Goal: Communication & Community: Share content

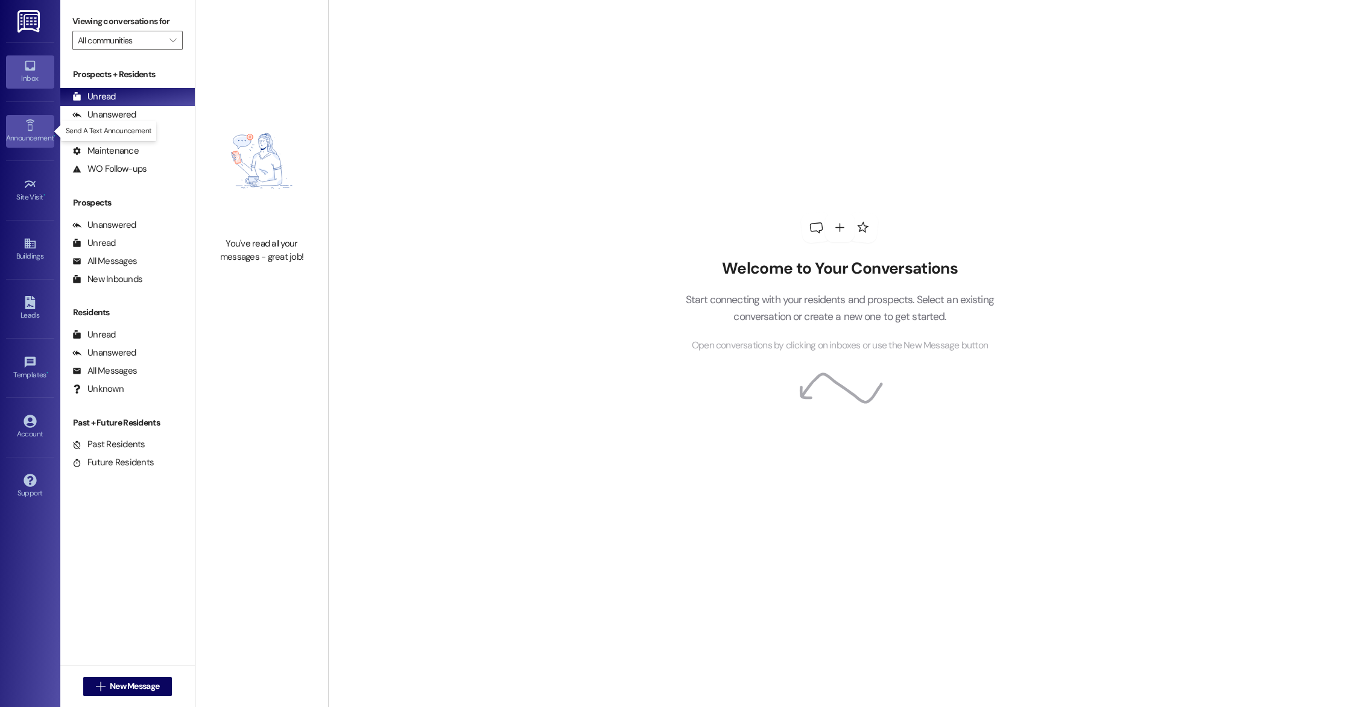
click at [32, 124] on icon at bounding box center [30, 125] width 13 height 13
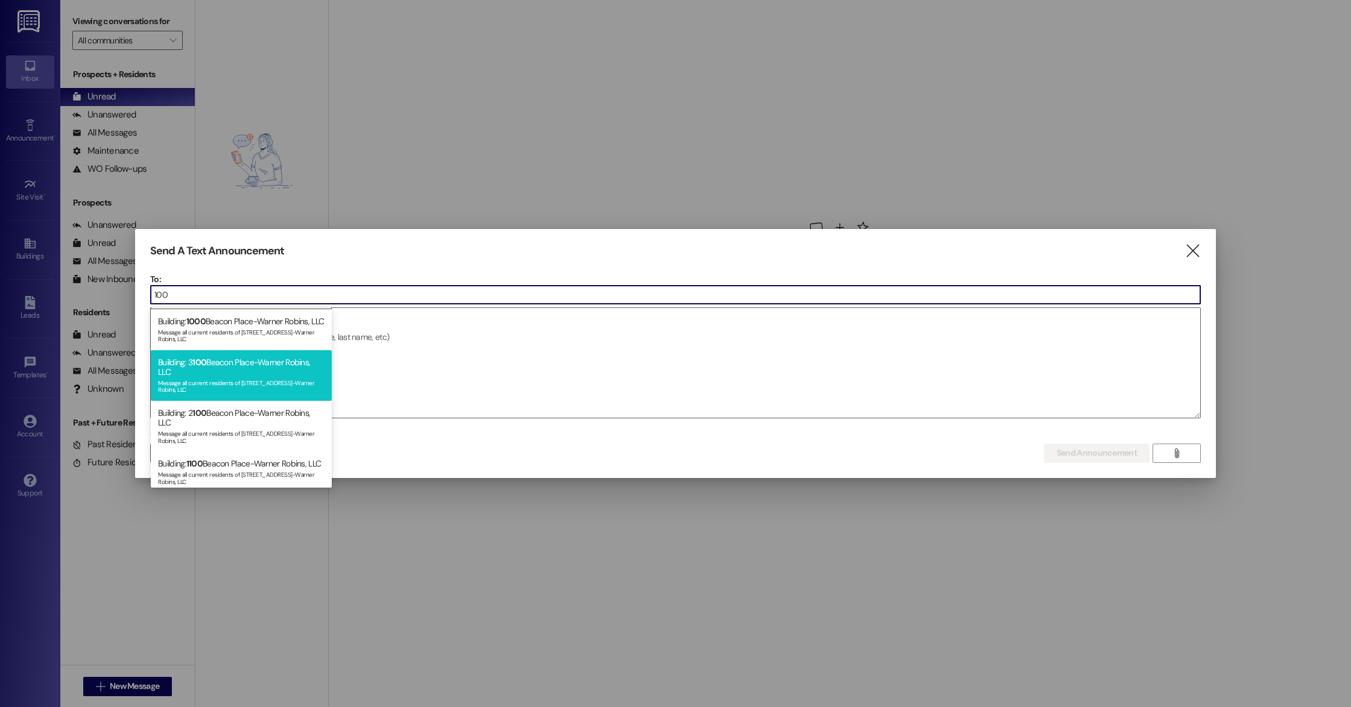
scroll to position [185, 0]
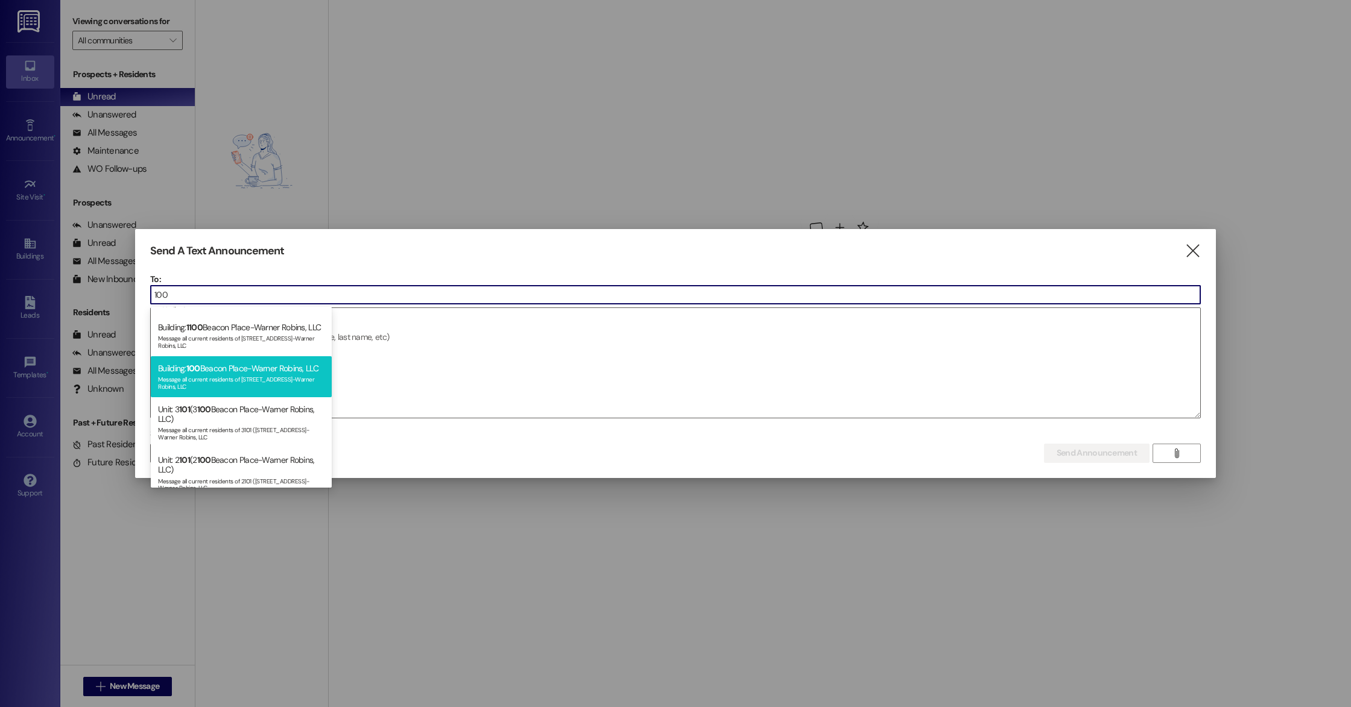
type input "100"
click at [256, 390] on div "Message all current residents of [STREET_ADDRESS]-Warner Robins, LLC" at bounding box center [241, 381] width 166 height 17
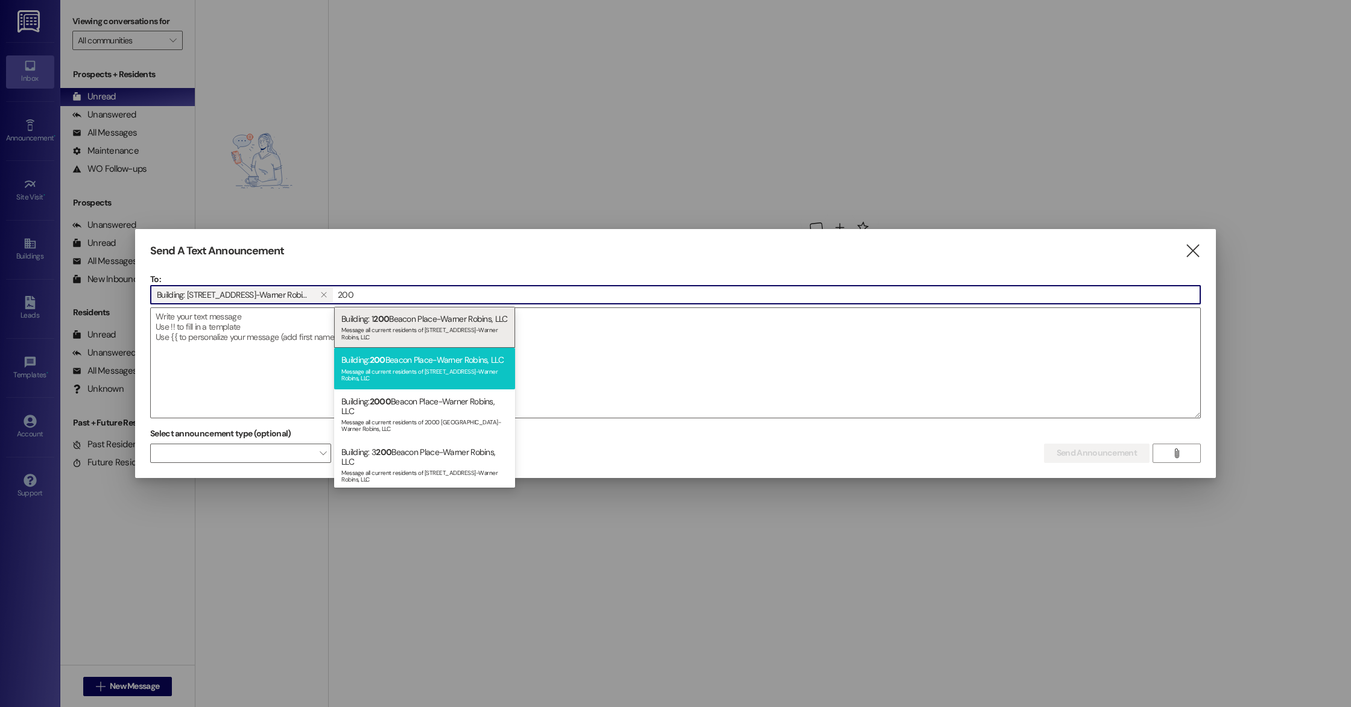
type input "200"
click at [378, 382] on div "Message all current residents of [STREET_ADDRESS]-Warner Robins, LLC" at bounding box center [424, 374] width 166 height 17
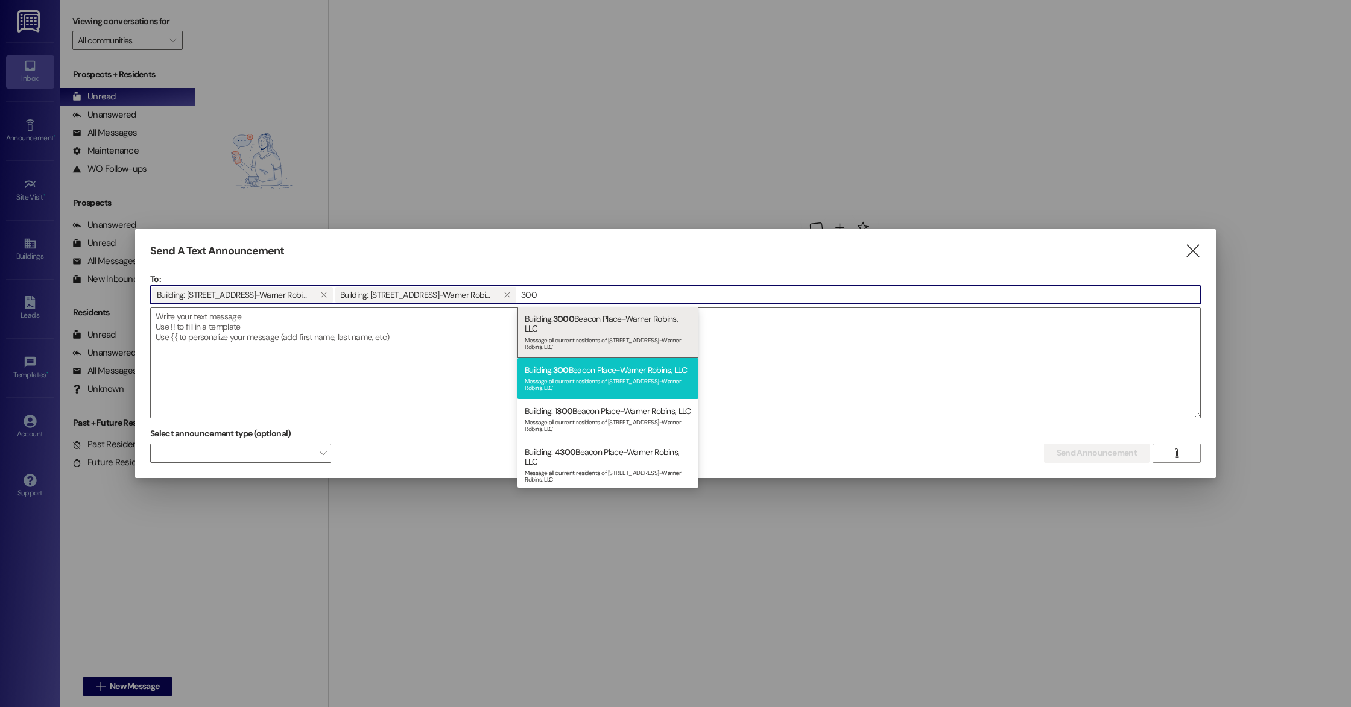
type input "300"
click at [571, 373] on div "Building: [STREET_ADDRESS]-Warner Robins, LLC Message all current residents of …" at bounding box center [607, 378] width 181 height 41
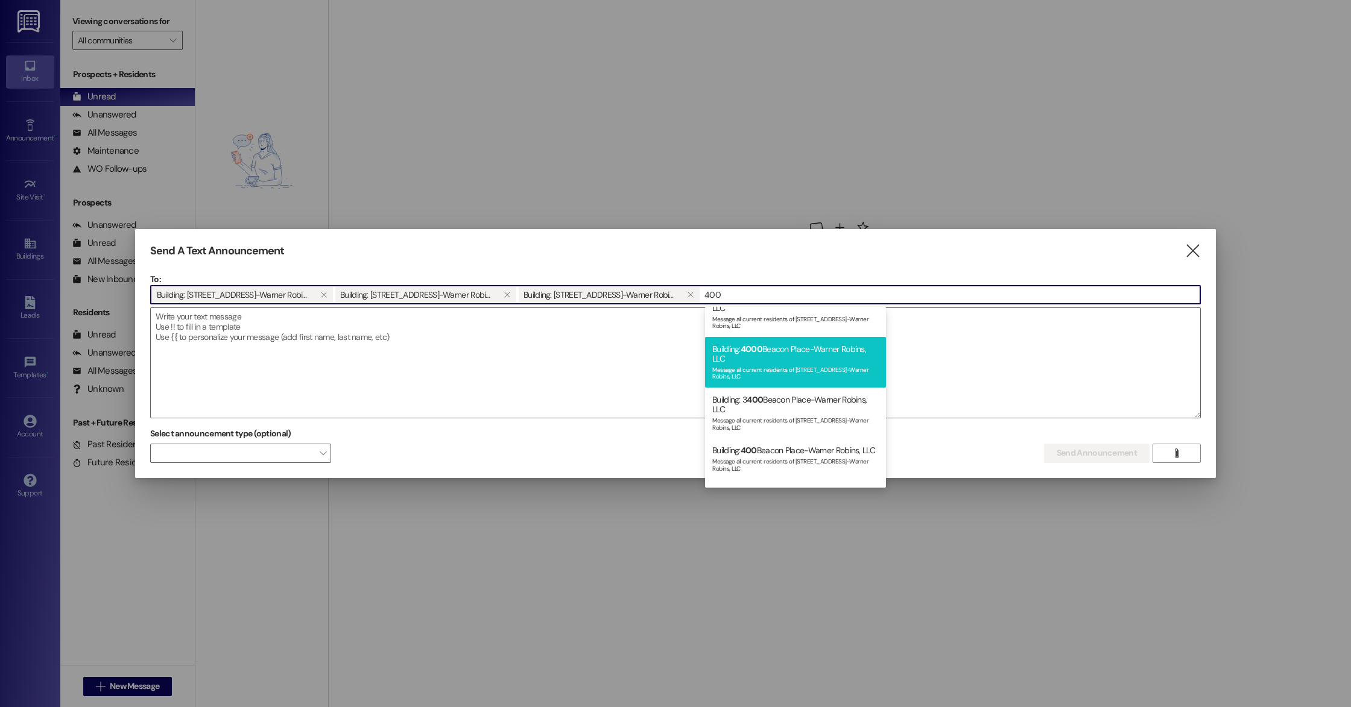
scroll to position [73, 0]
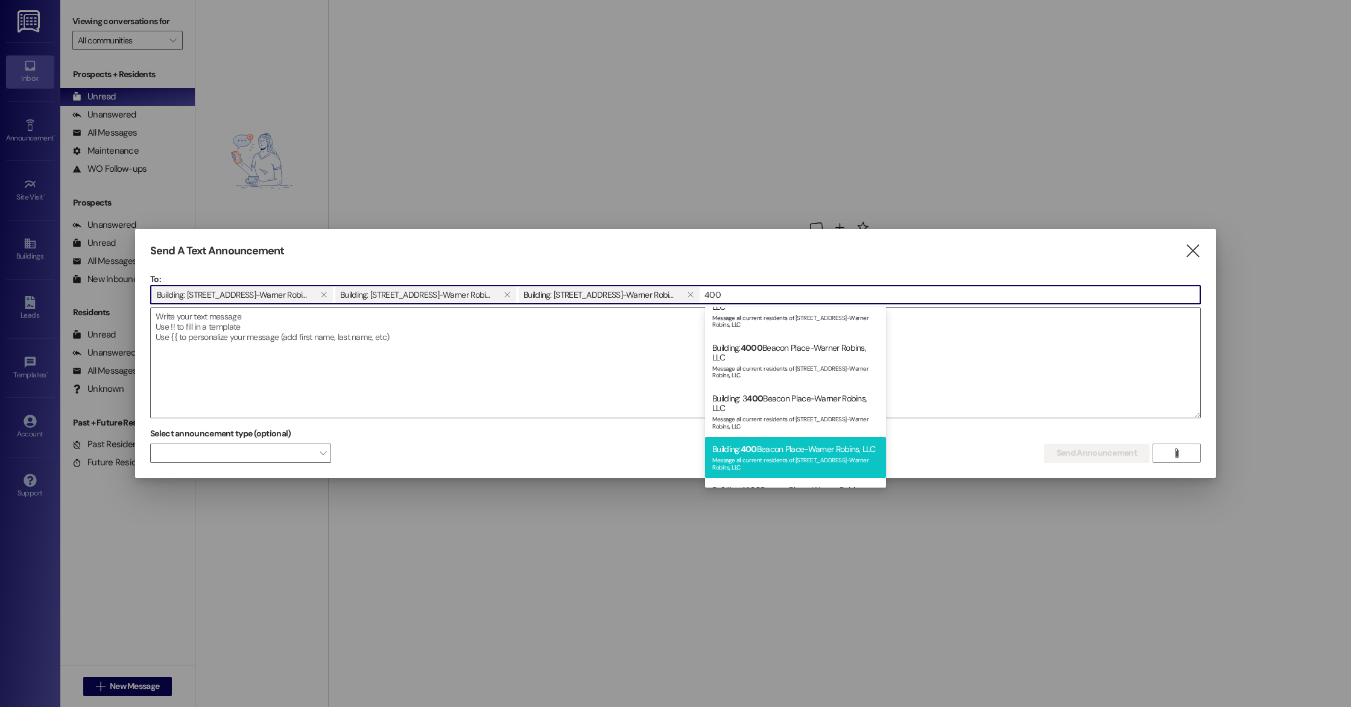
type input "400"
click at [741, 447] on span "400" at bounding box center [749, 449] width 16 height 11
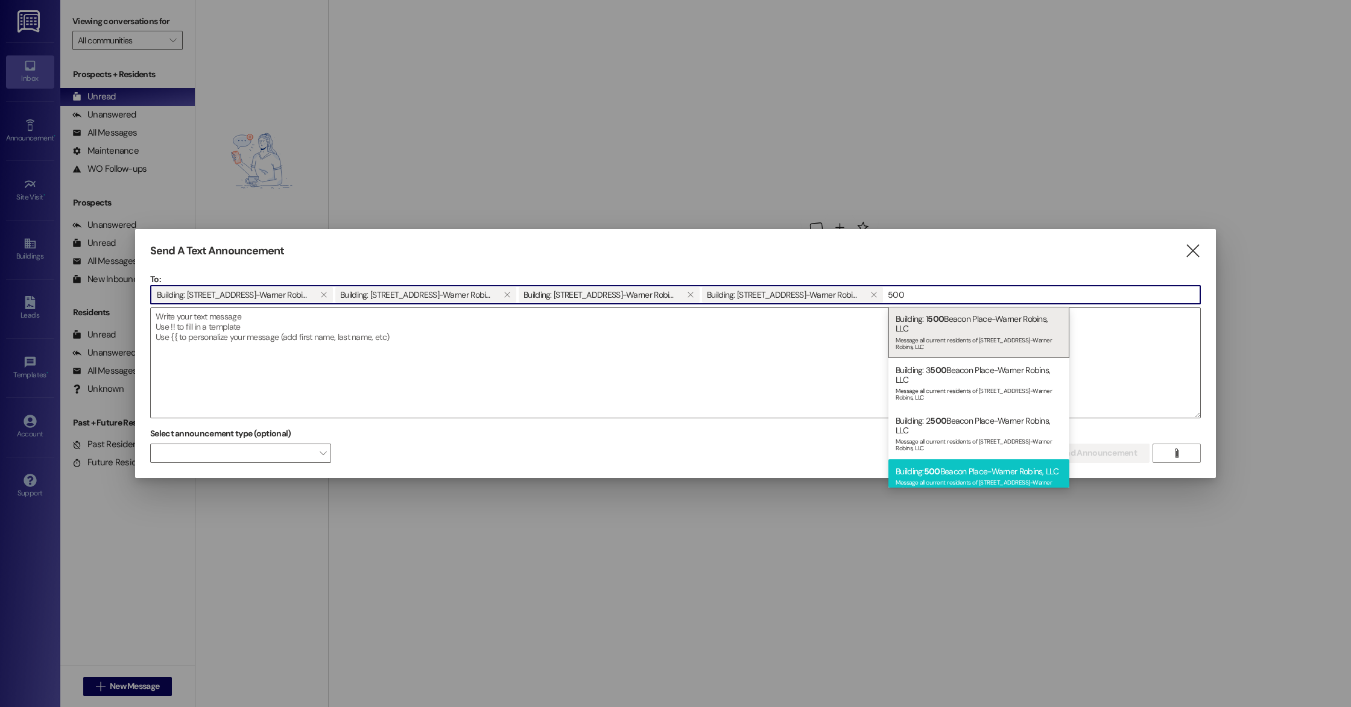
type input "500"
click at [941, 464] on div "Building: [STREET_ADDRESS]-Warner Robins, LLC Message all current residents of …" at bounding box center [978, 480] width 181 height 41
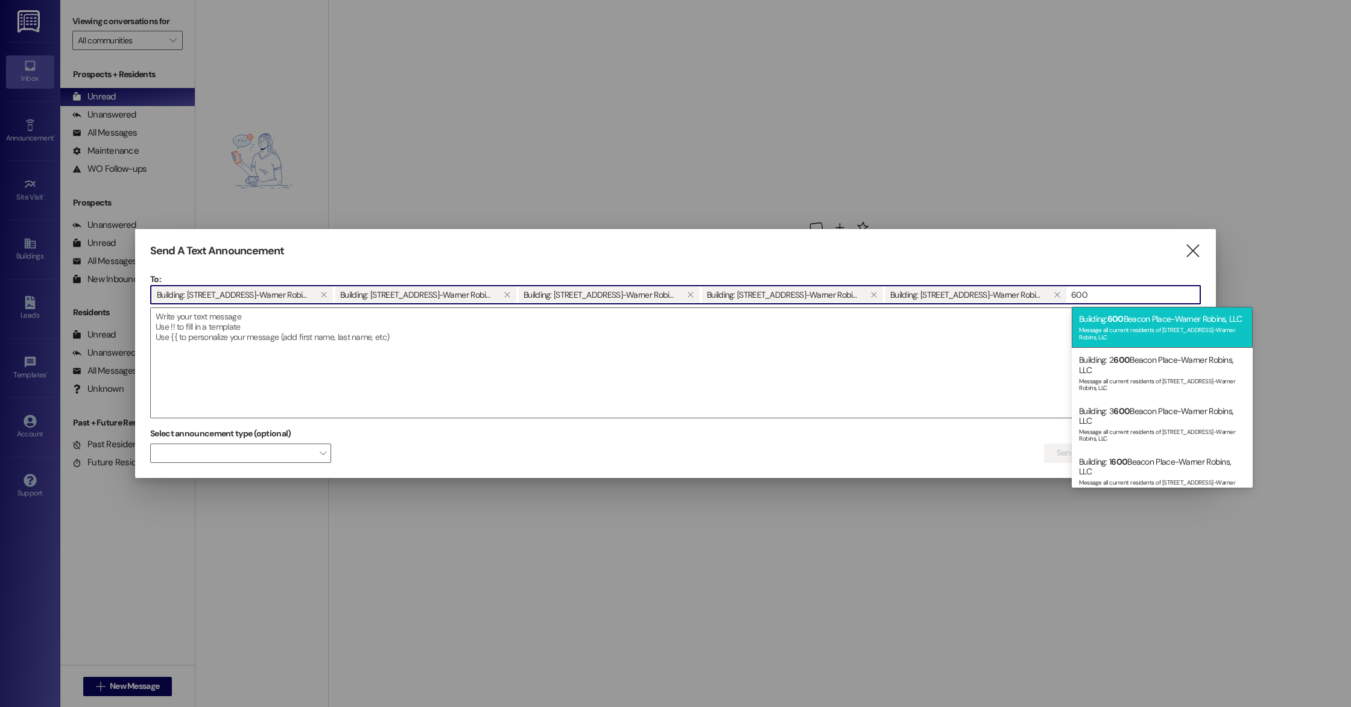
type input "600"
click at [1151, 341] on div "Message all current residents of [STREET_ADDRESS]-Warner Robins, LLC" at bounding box center [1162, 332] width 166 height 17
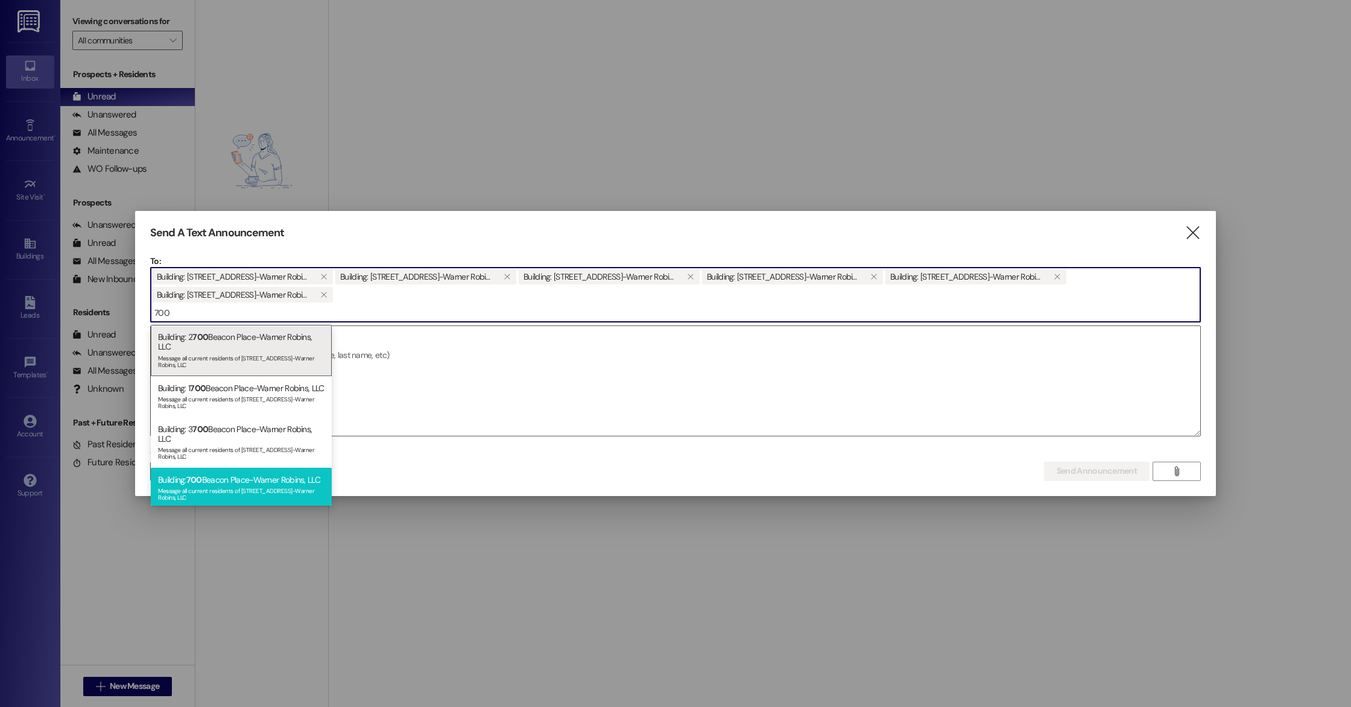
type input "700"
click at [238, 497] on div "Message all current residents of [STREET_ADDRESS]-Warner Robins, LLC" at bounding box center [241, 493] width 166 height 17
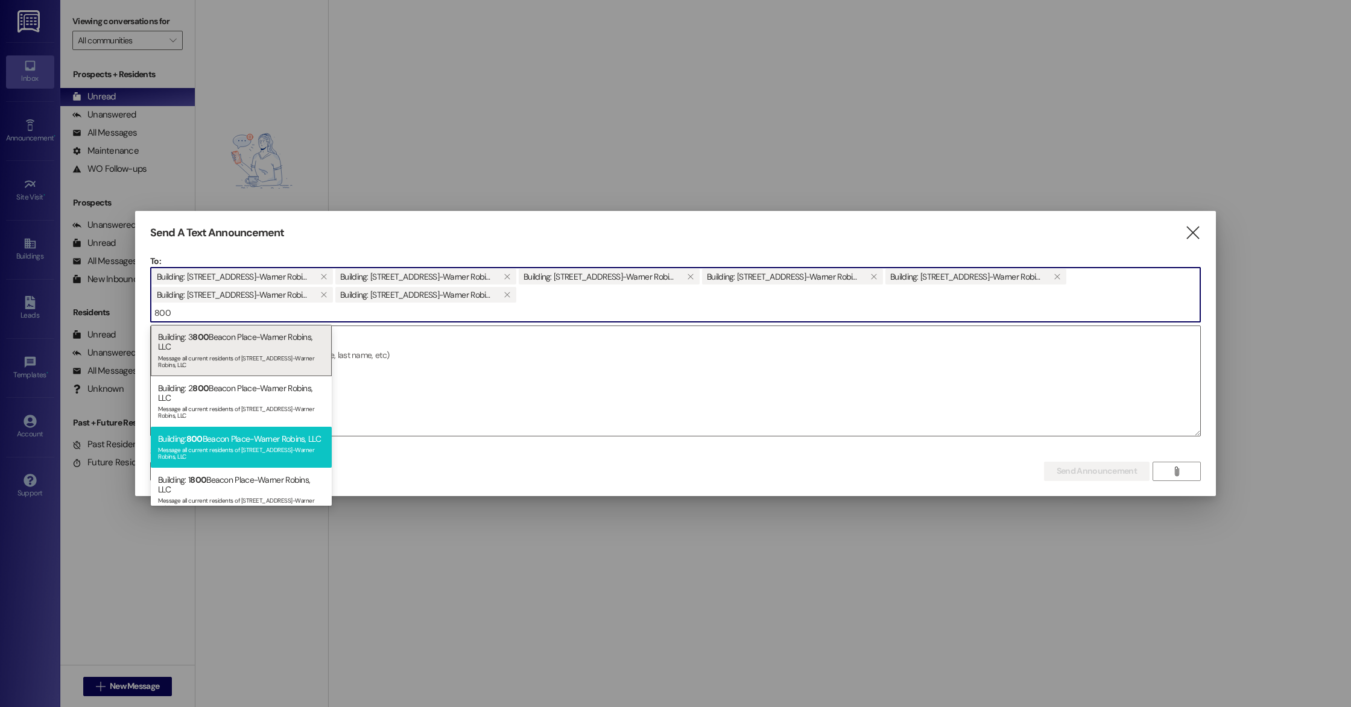
type input "800"
click at [226, 454] on div "Message all current residents of [STREET_ADDRESS]-Warner Robins, LLC" at bounding box center [241, 452] width 166 height 17
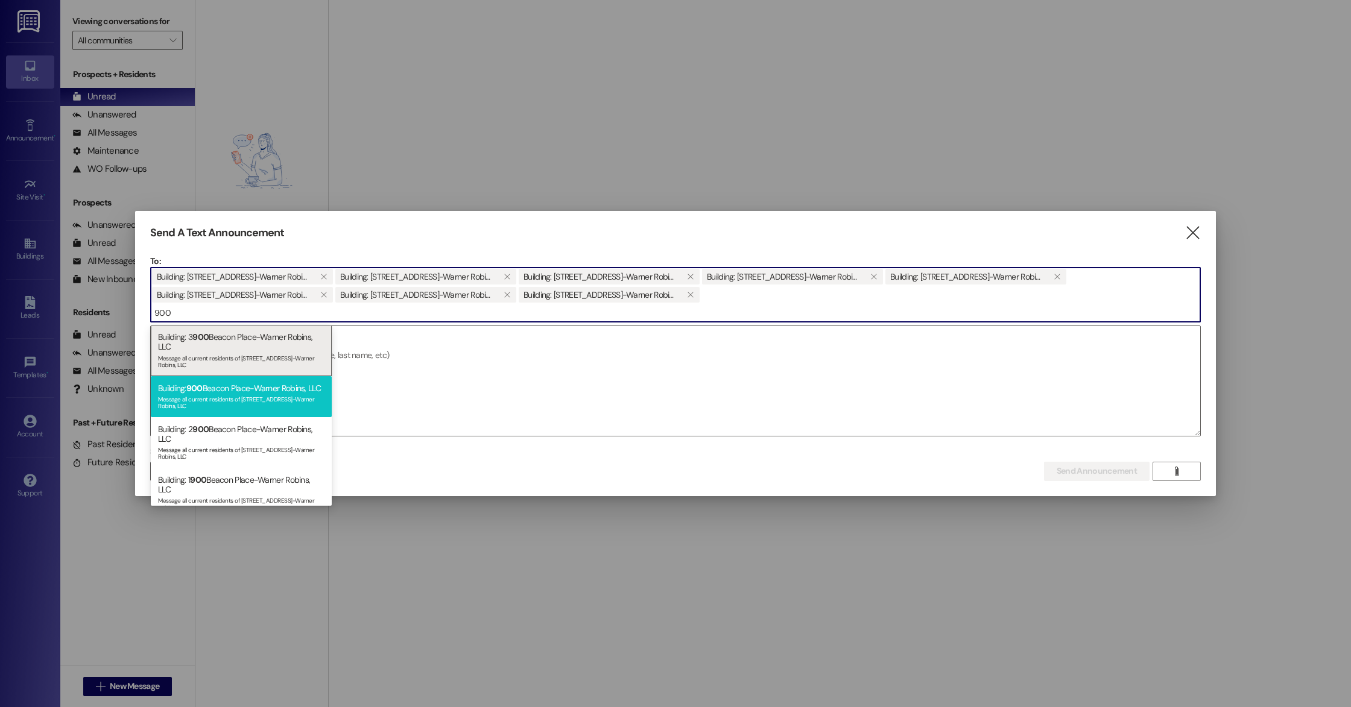
type input "900"
click at [244, 391] on div "Building: [STREET_ADDRESS]-Warner Robins, LLC Message all current residents of …" at bounding box center [241, 396] width 181 height 41
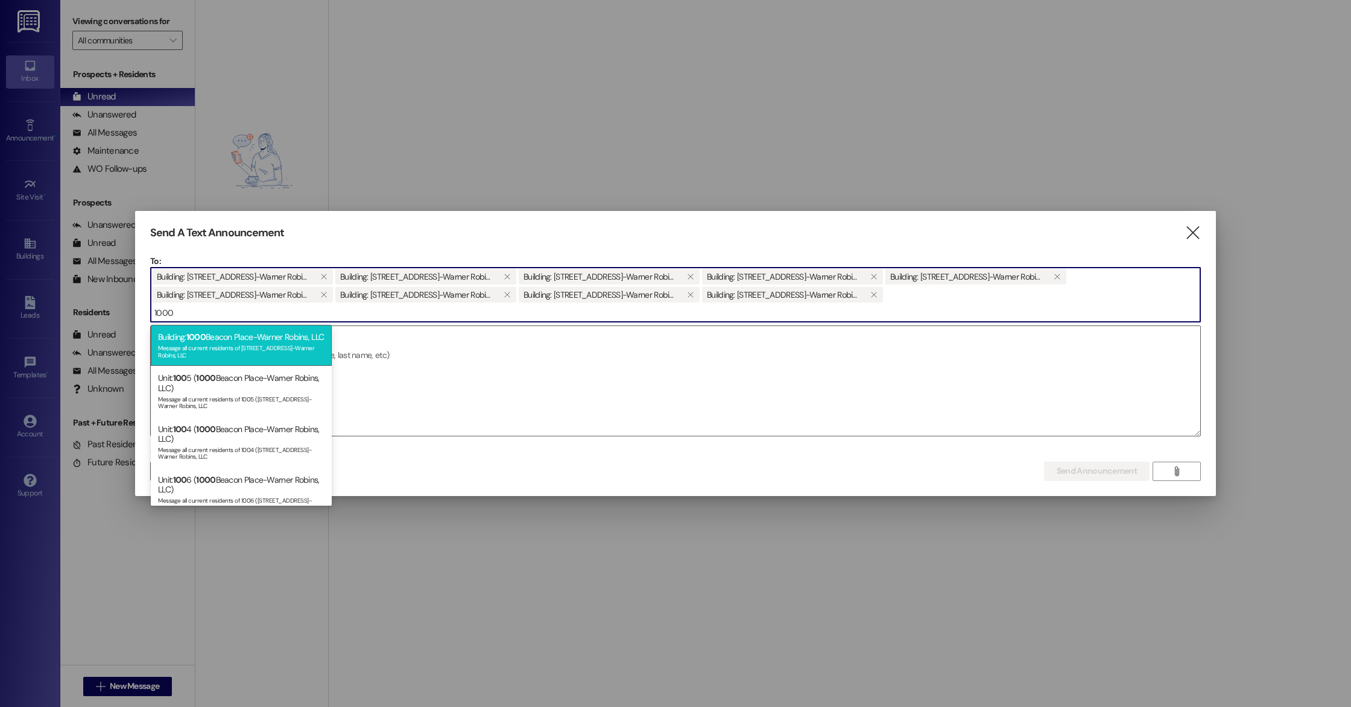
type input "1000"
click at [258, 350] on div "Building: [STREET_ADDRESS]-Warner Robins, LLC Message all current residents of …" at bounding box center [241, 345] width 181 height 41
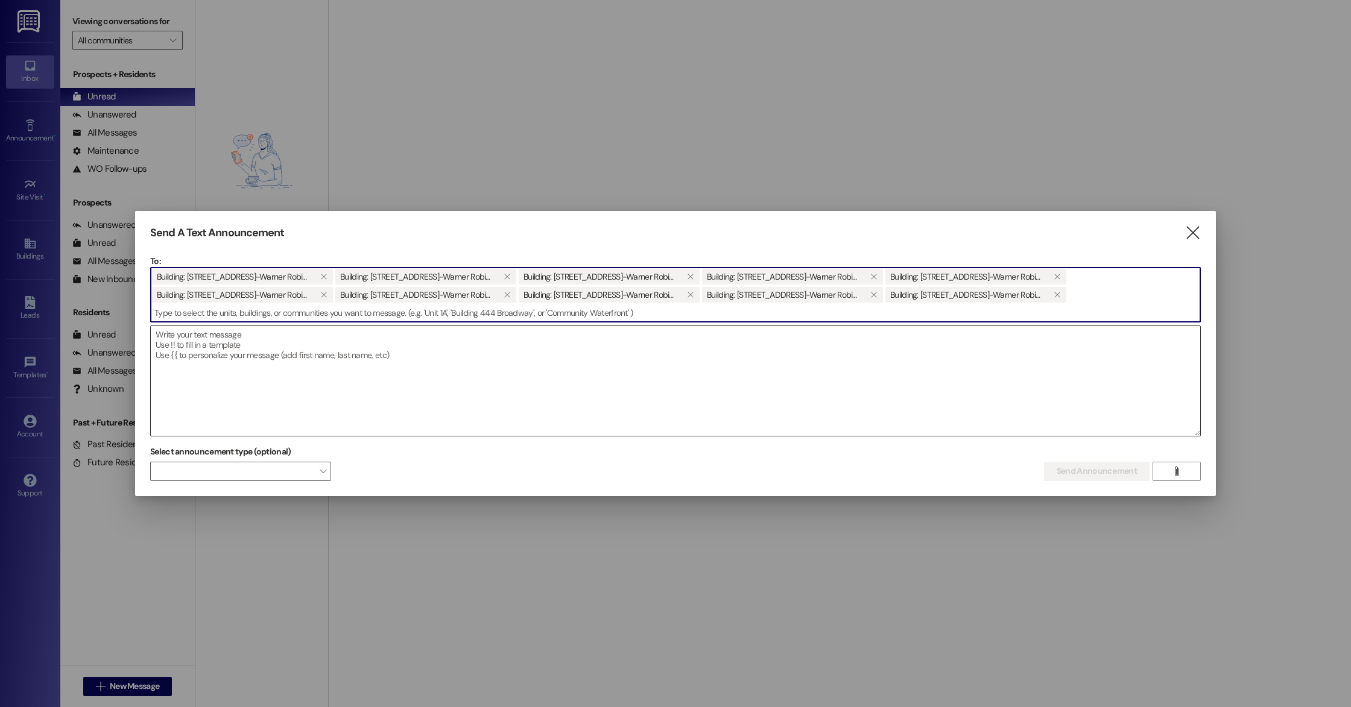
click at [261, 381] on textarea at bounding box center [675, 381] width 1049 height 110
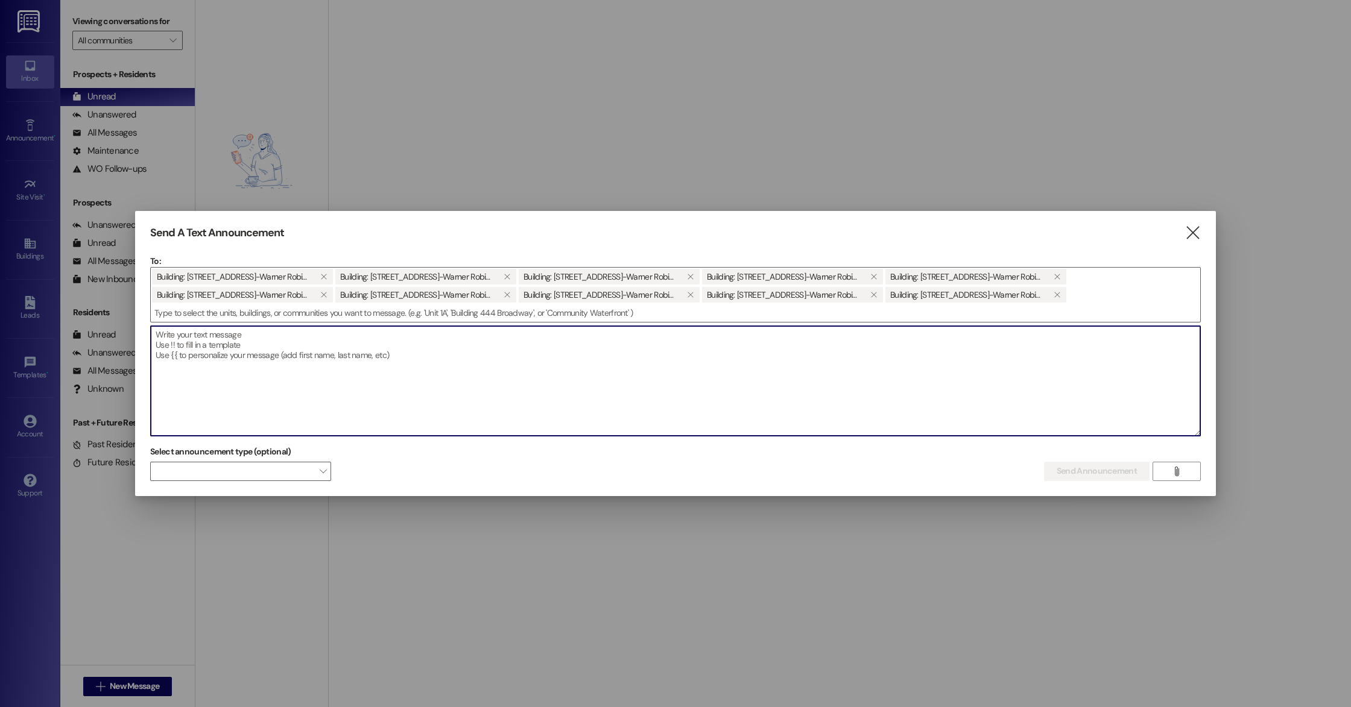
paste textarea "Good Afternoon! We have changed systems for our entrance gate as well as the ac…"
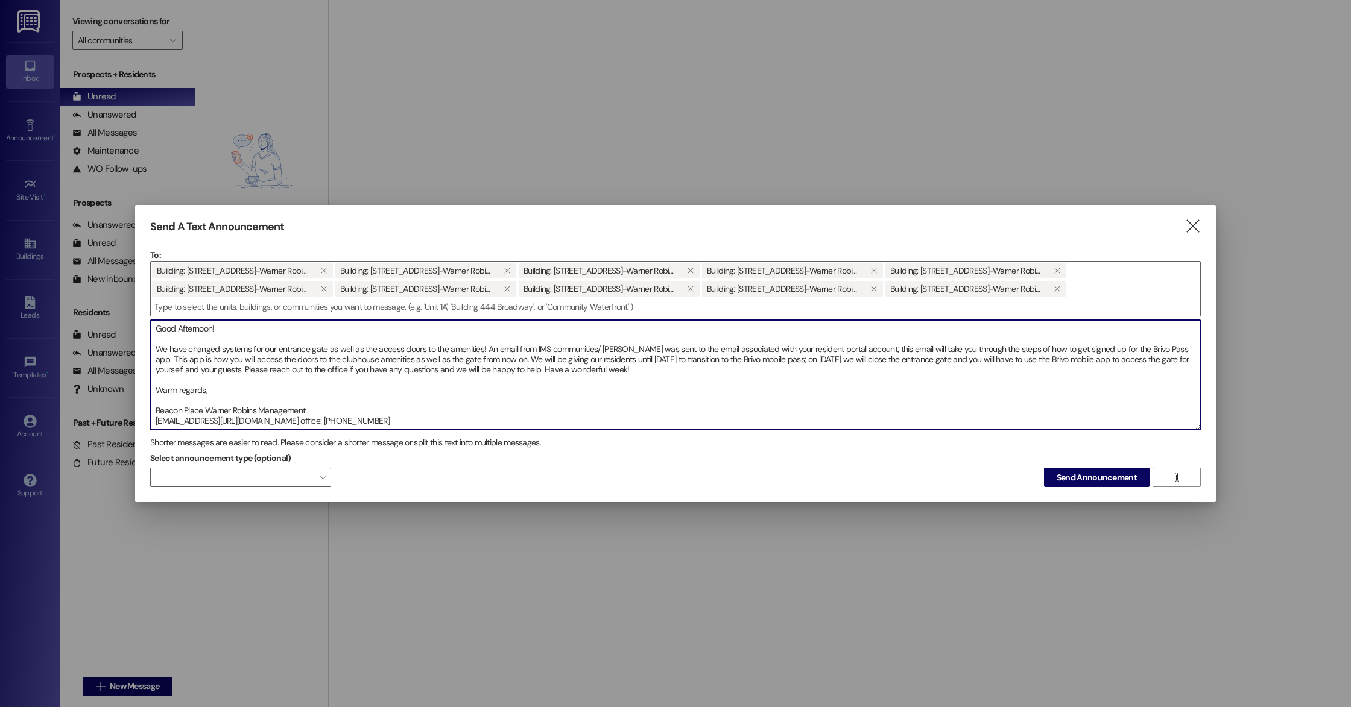
scroll to position [8, 0]
type textarea "Good Afternoon! We have changed systems for our entrance gate as well as the ac…"
click at [1074, 478] on span "Send Announcement" at bounding box center [1097, 478] width 80 height 13
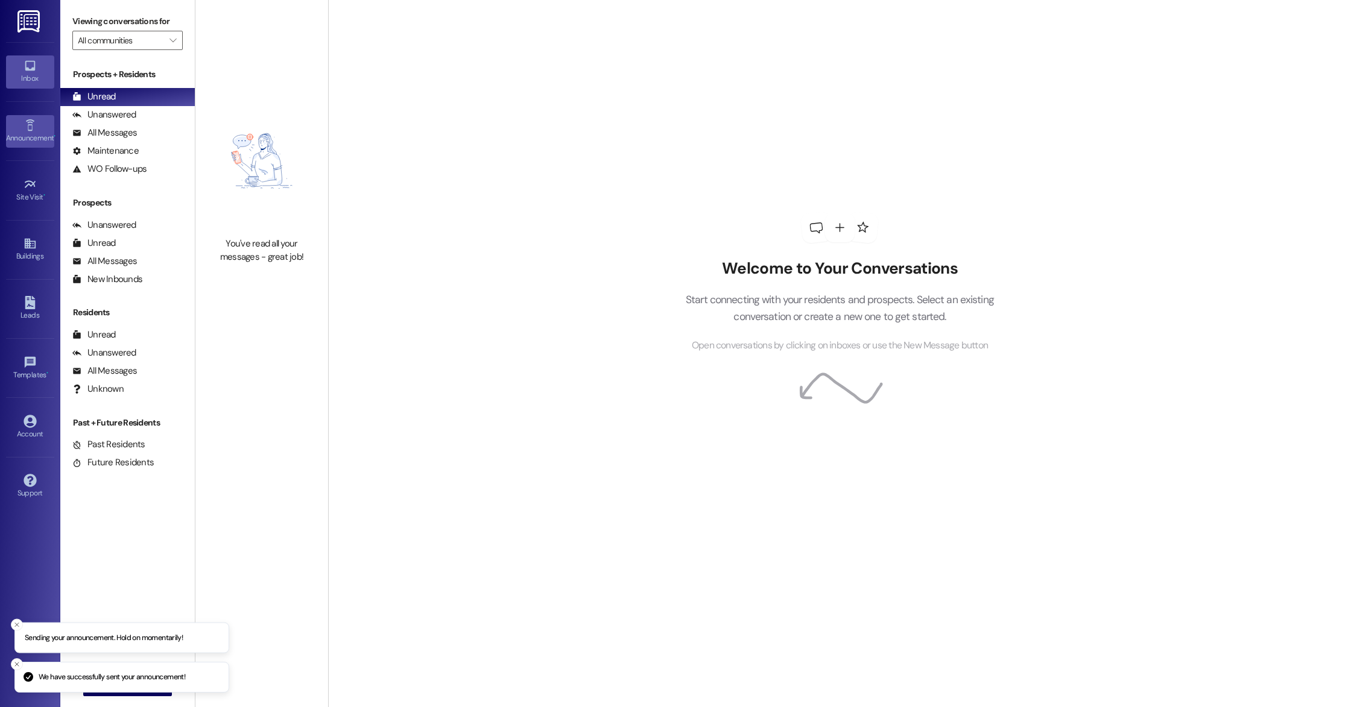
click at [36, 131] on icon at bounding box center [30, 125] width 13 height 13
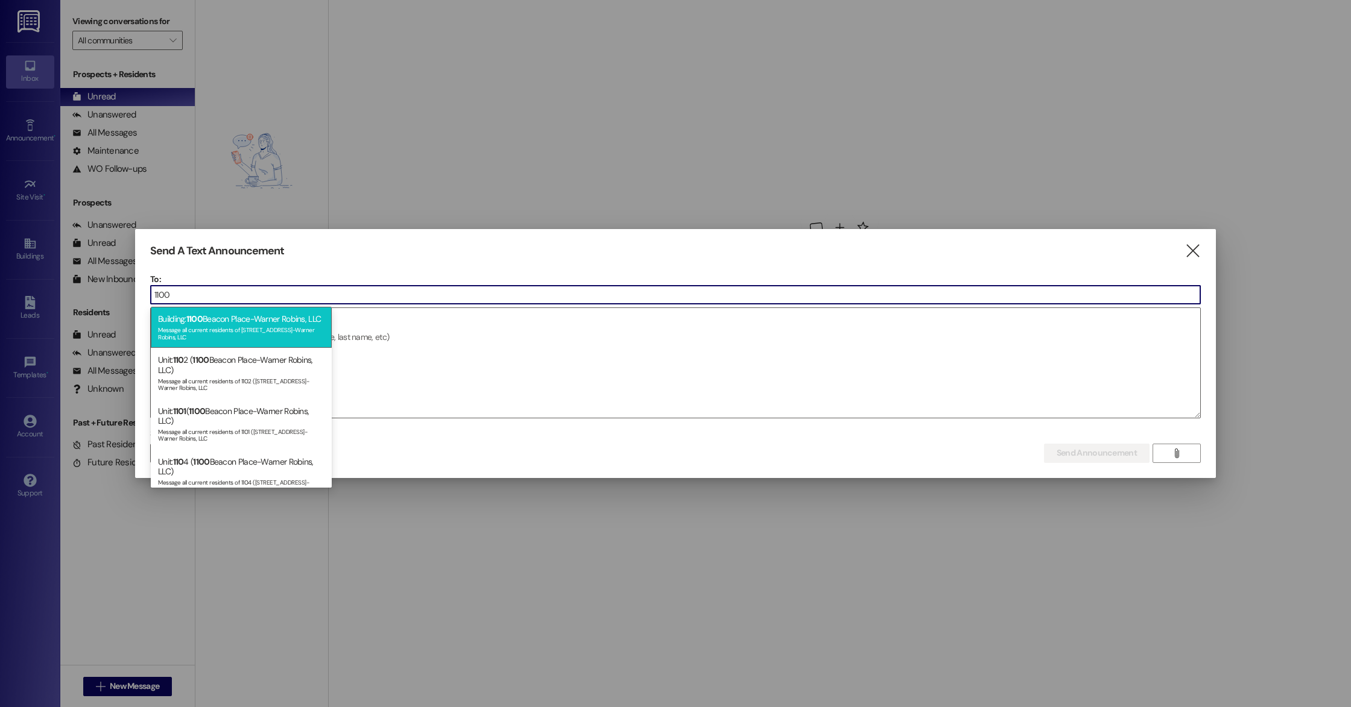
type input "1100"
click at [203, 322] on span "1100" at bounding box center [194, 319] width 16 height 11
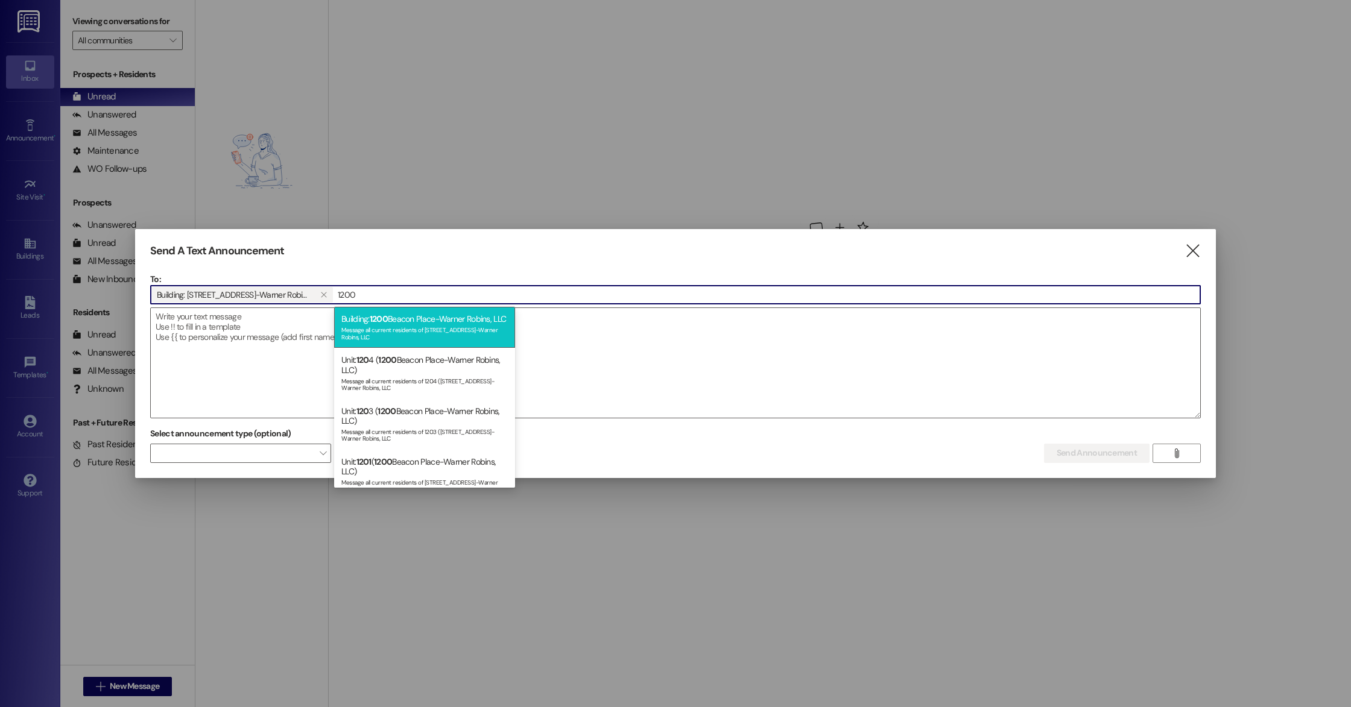
type input "1200"
click at [386, 326] on div "Building: [STREET_ADDRESS]-Warner Robins, LLC Message all current residents of …" at bounding box center [424, 327] width 181 height 41
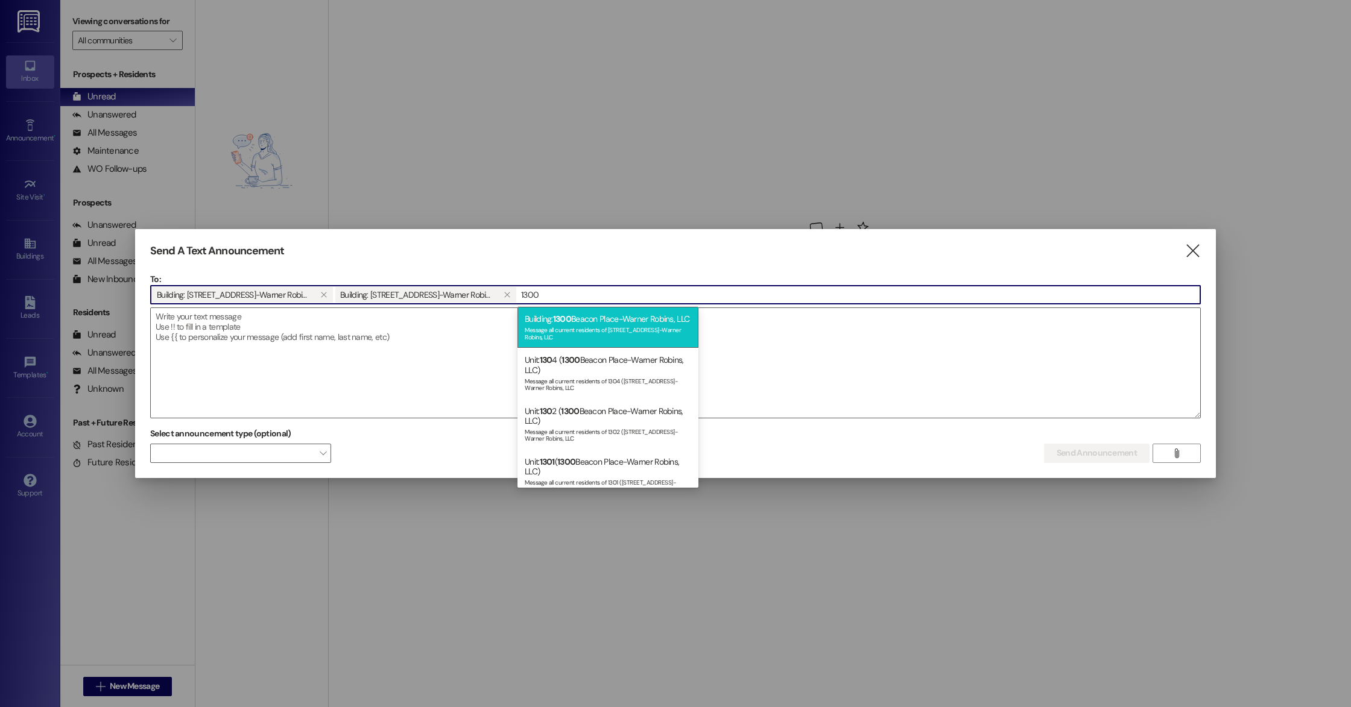
type input "1300"
click at [617, 324] on div "Building: [STREET_ADDRESS]-Warner Robins, LLC Message all current residents of …" at bounding box center [607, 327] width 181 height 41
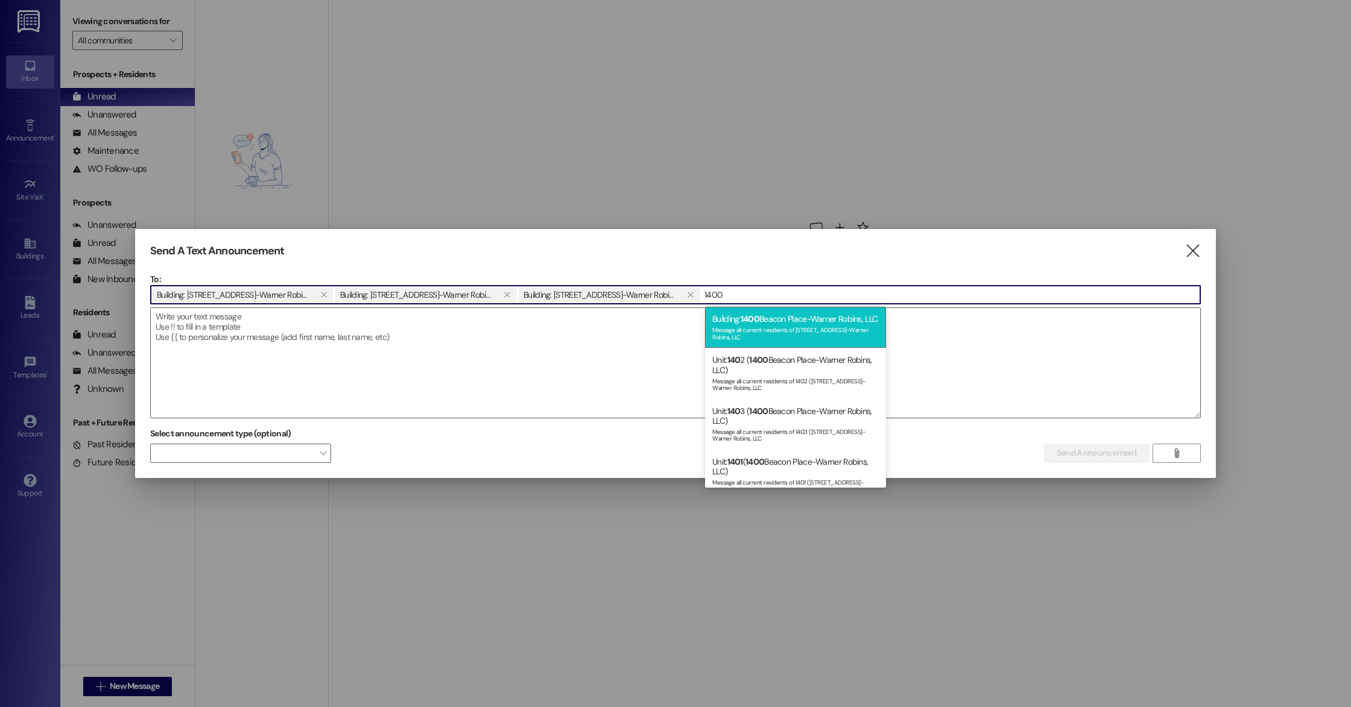
type input "1400"
click at [716, 320] on div "Building: [STREET_ADDRESS]-Warner Robins, LLC Message all current residents of …" at bounding box center [795, 327] width 181 height 41
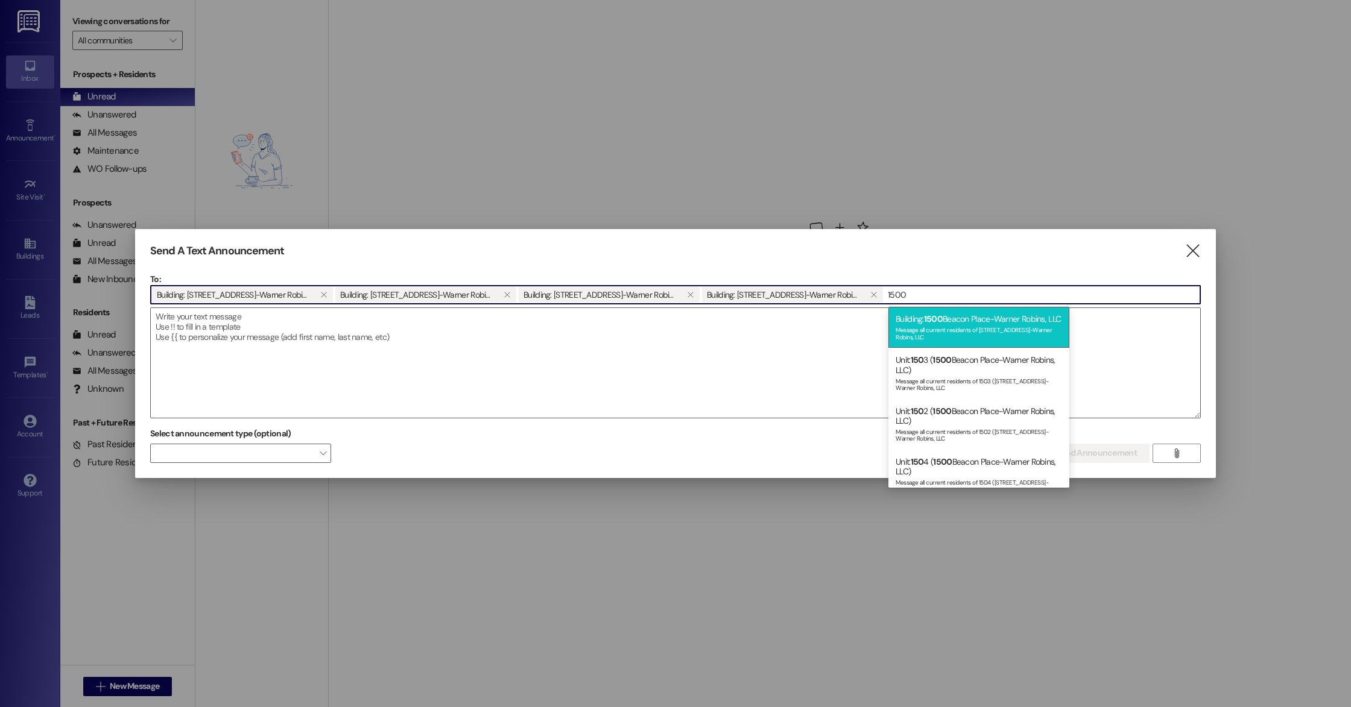
type input "1500"
click at [946, 336] on div "Message all current residents of [STREET_ADDRESS]-Warner Robins, LLC" at bounding box center [979, 332] width 166 height 17
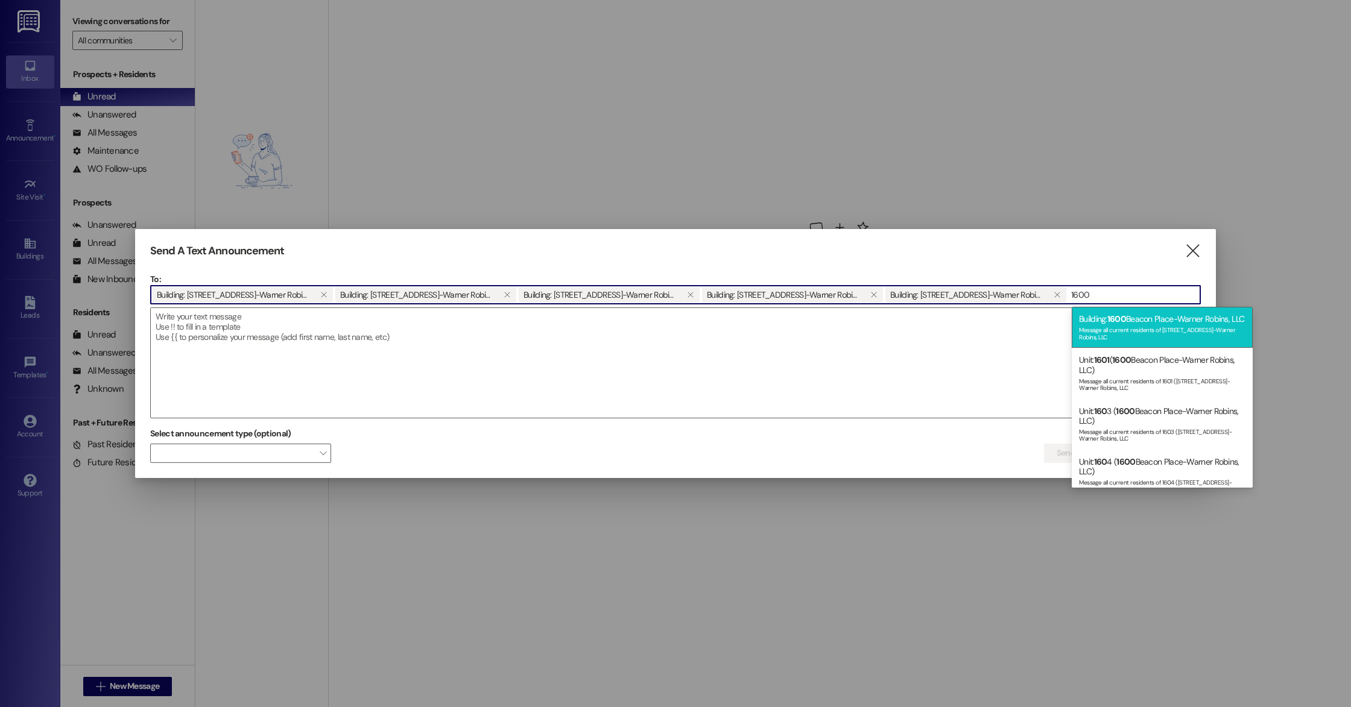
type input "1600"
click at [1165, 333] on div "Building: [STREET_ADDRESS]-Warner Robins, LLC Message all current residents of …" at bounding box center [1162, 327] width 181 height 41
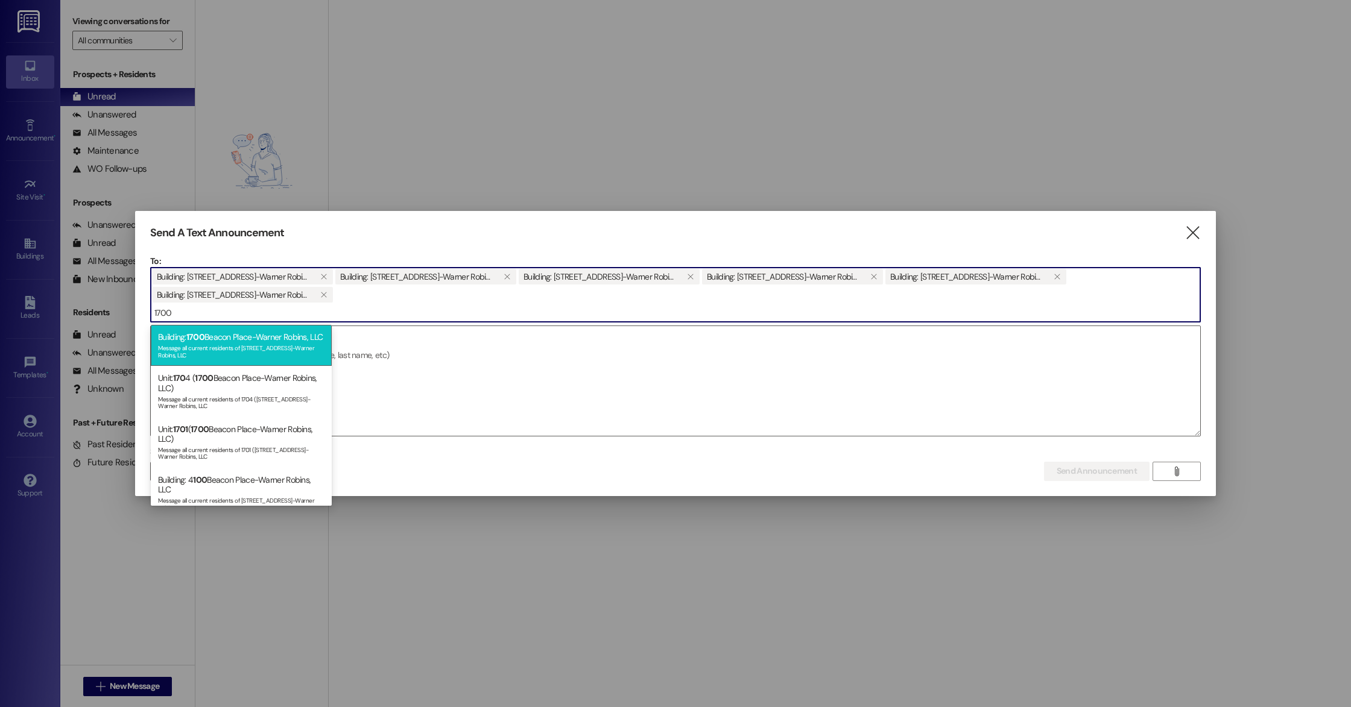
type input "1700"
click at [272, 359] on div "Message all current residents of [STREET_ADDRESS]-Warner Robins, LLC" at bounding box center [241, 350] width 166 height 17
type input "1800"
click at [239, 355] on div "Message all current residents of [STREET_ADDRESS]-Warner Robins, LLC" at bounding box center [241, 350] width 166 height 17
type input "1900"
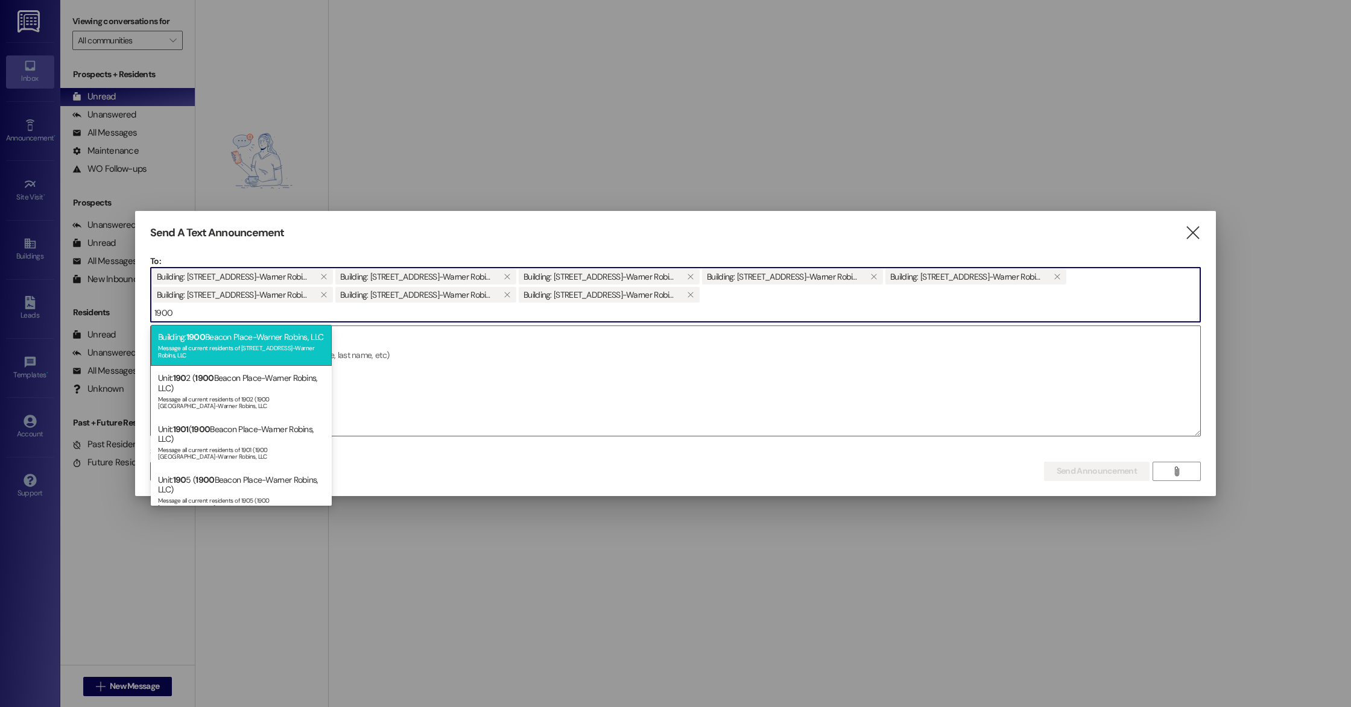
click at [226, 357] on div "Message all current residents of [STREET_ADDRESS]-Warner Robins, LLC" at bounding box center [241, 350] width 166 height 17
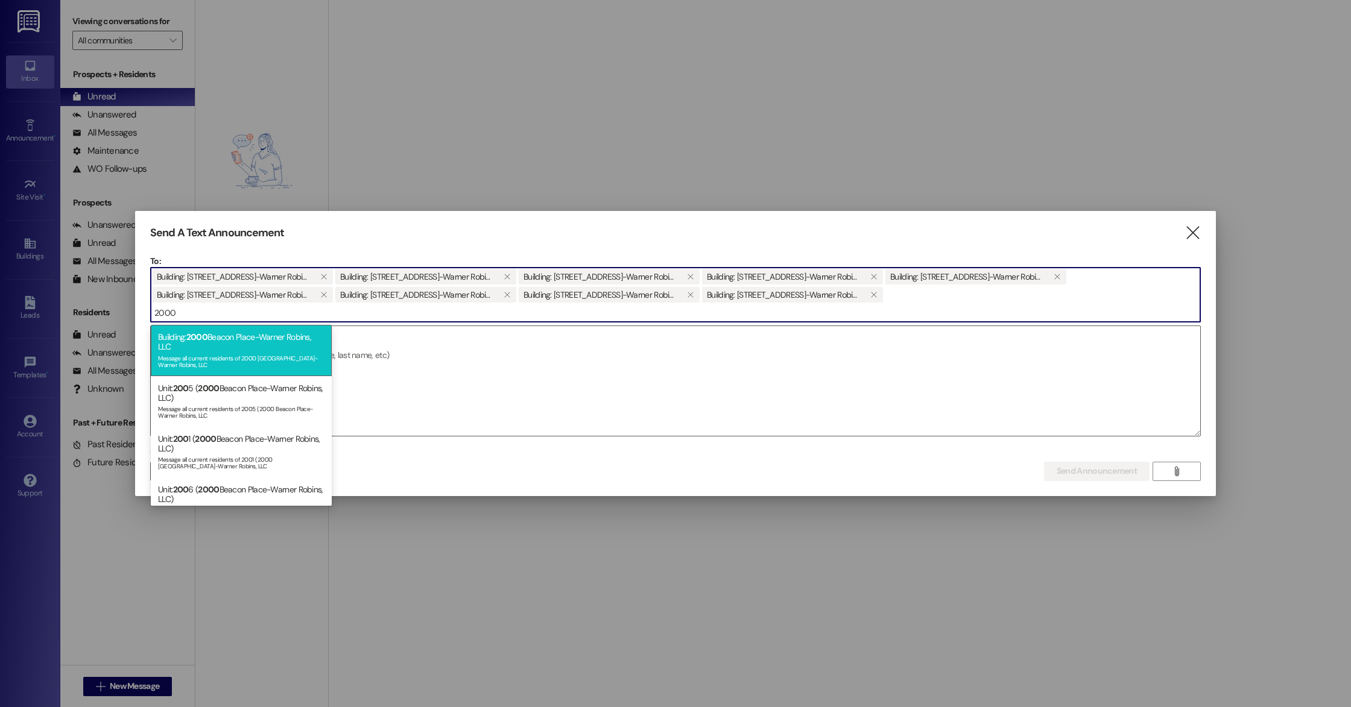
type input "2000"
click at [229, 353] on div "Message all current residents of 2000 [GEOGRAPHIC_DATA]-Warner Robins, LLC" at bounding box center [241, 360] width 166 height 17
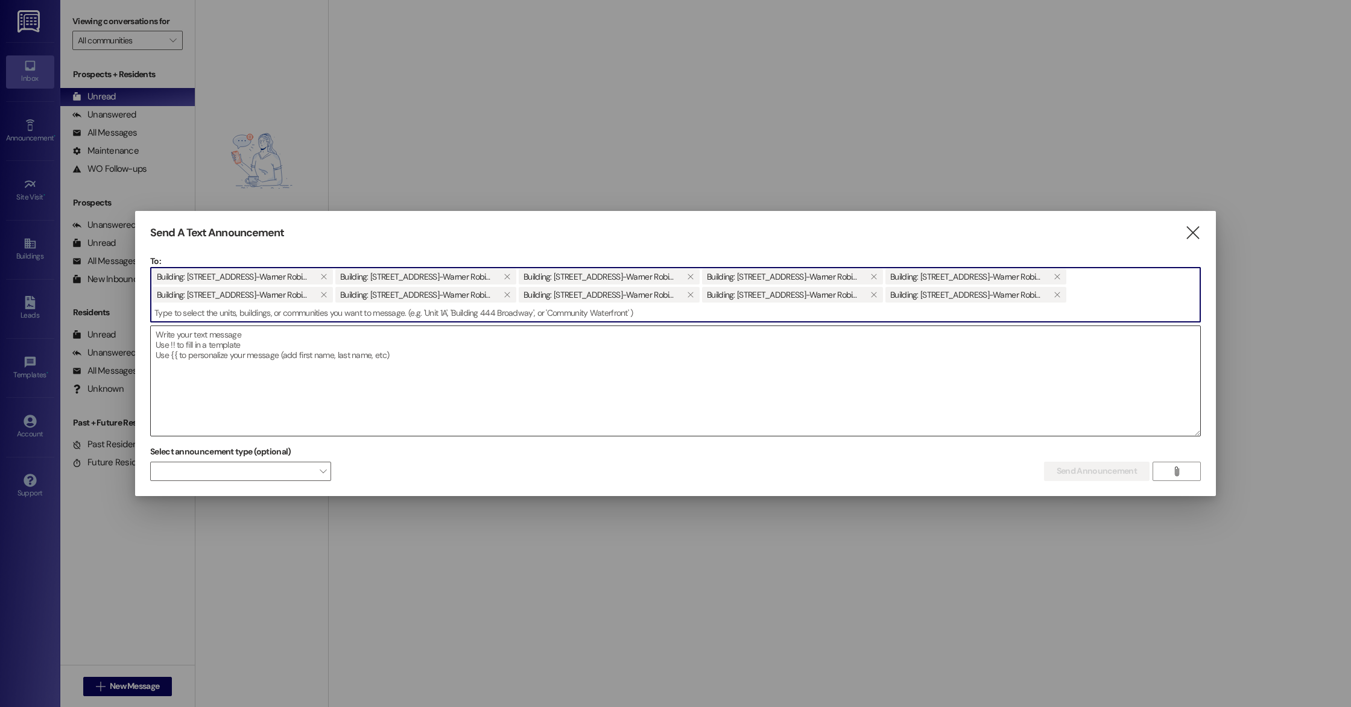
click at [223, 358] on textarea at bounding box center [675, 381] width 1049 height 110
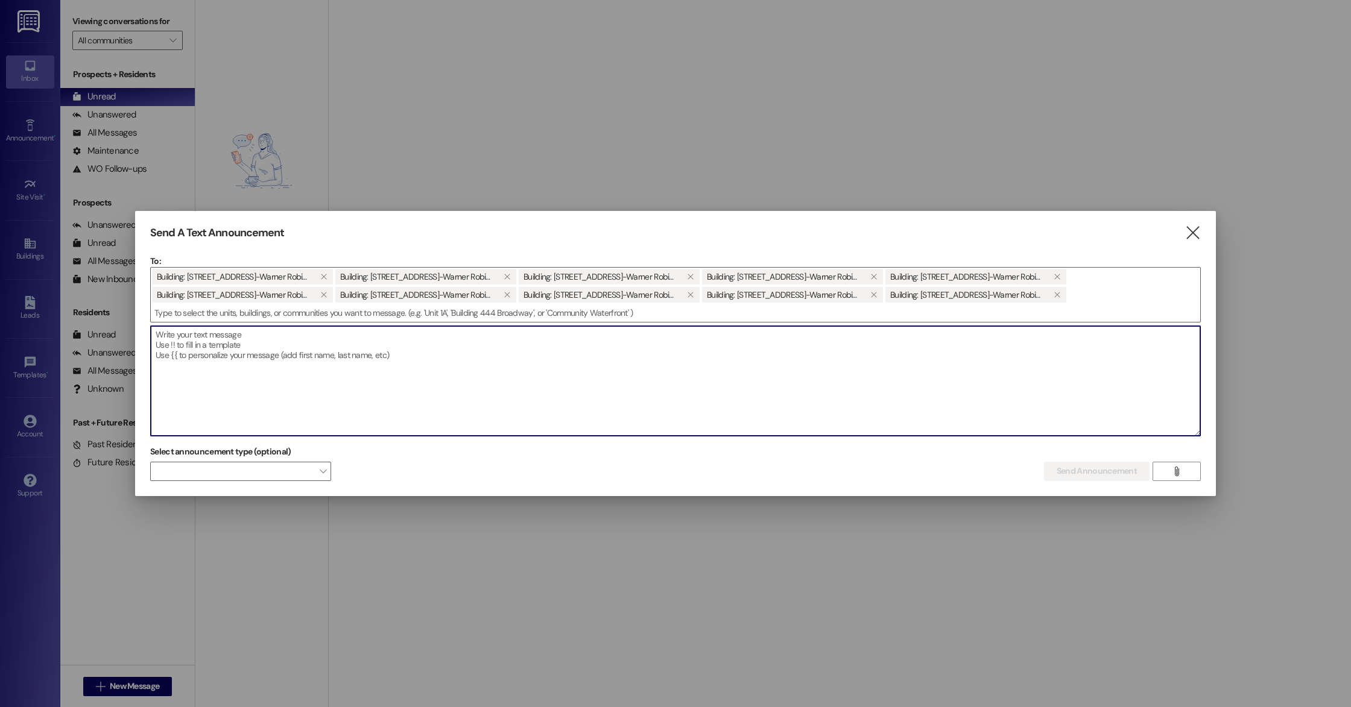
paste textarea "Good Afternoon! We have changed systems for our entrance gate as well as the ac…"
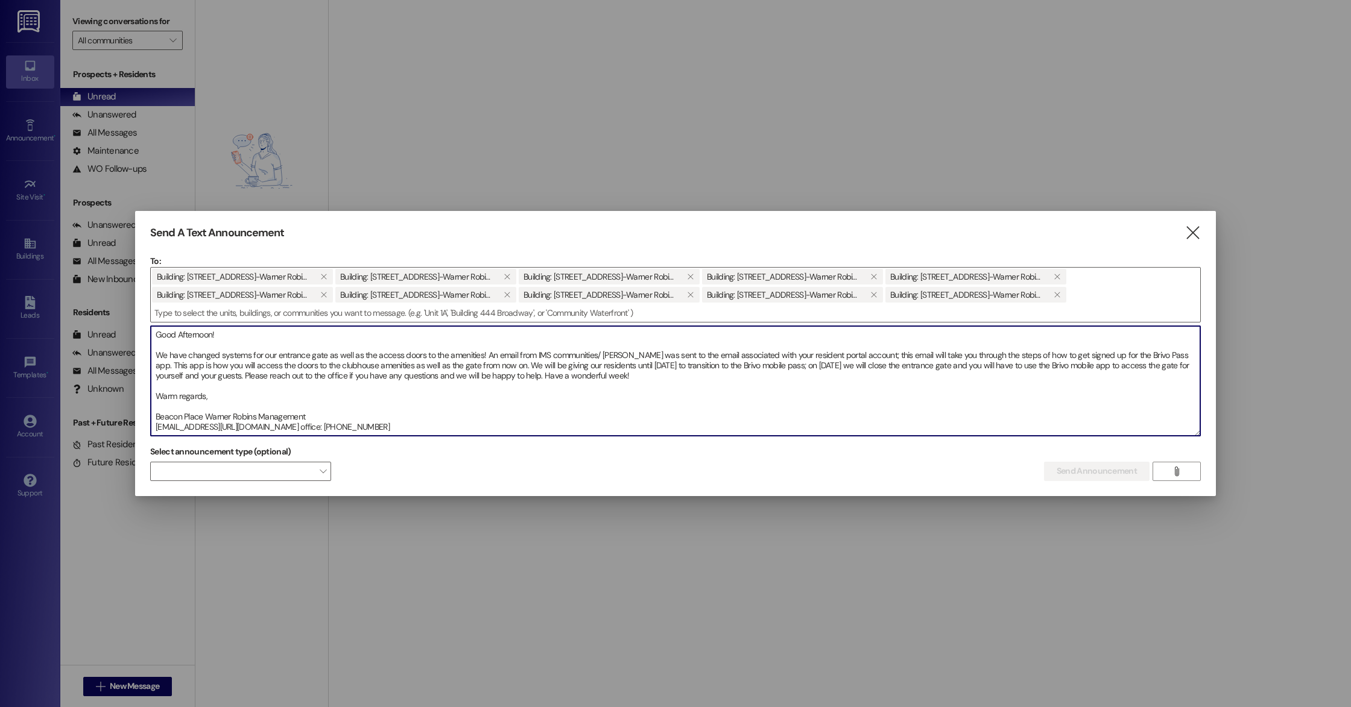
scroll to position [17, 0]
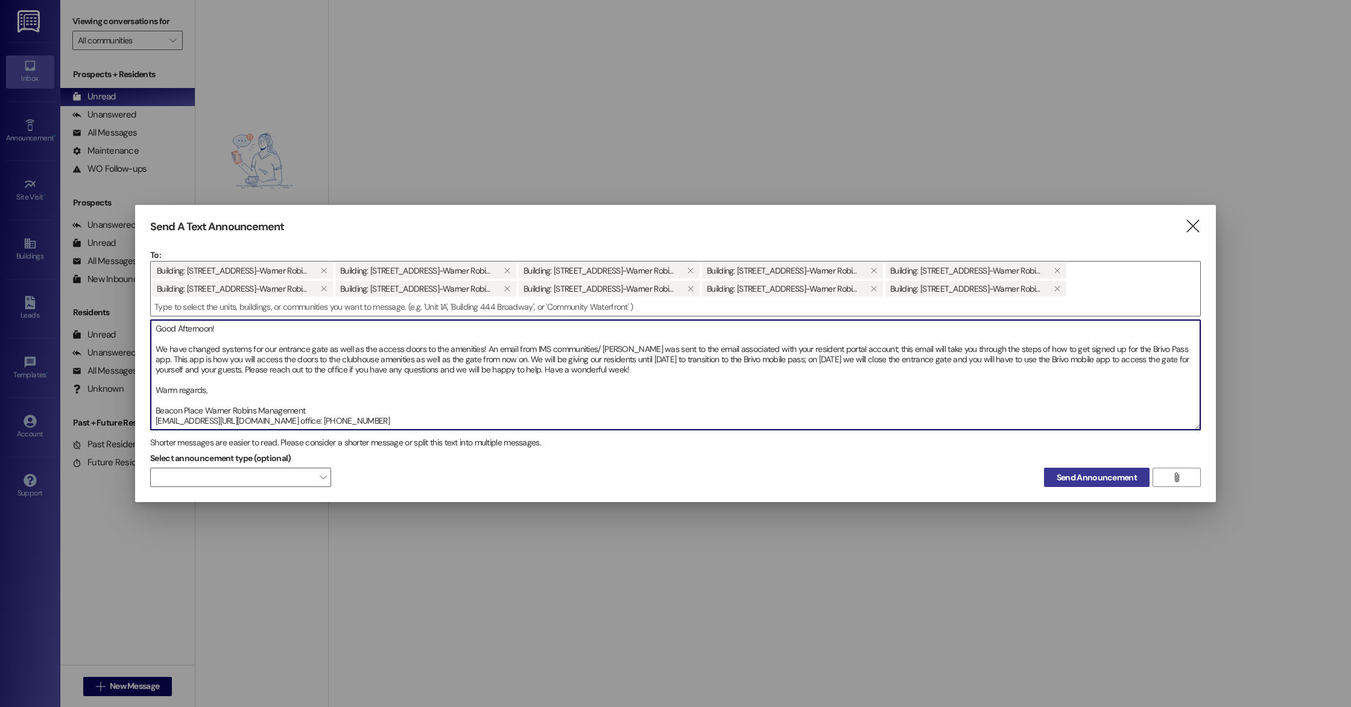
type textarea "Good Afternoon! We have changed systems for our entrance gate as well as the ac…"
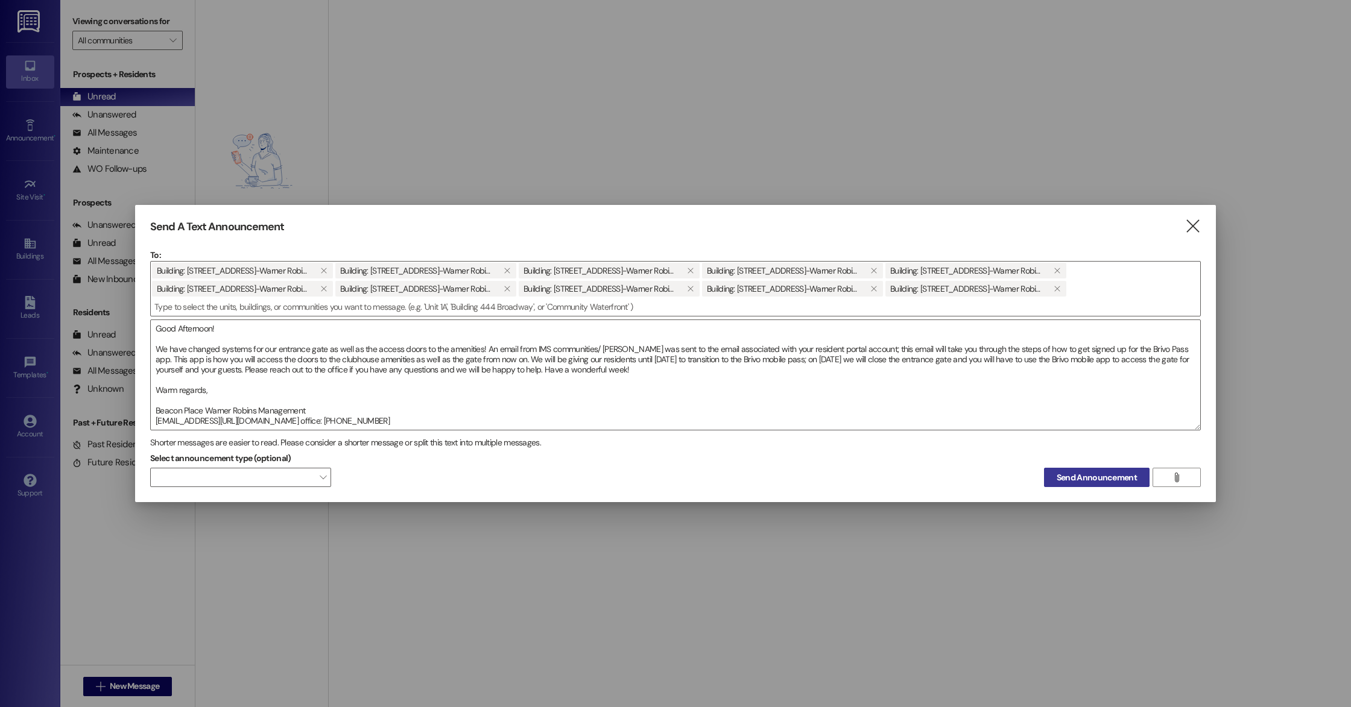
click at [1083, 476] on span "Send Announcement" at bounding box center [1097, 478] width 80 height 13
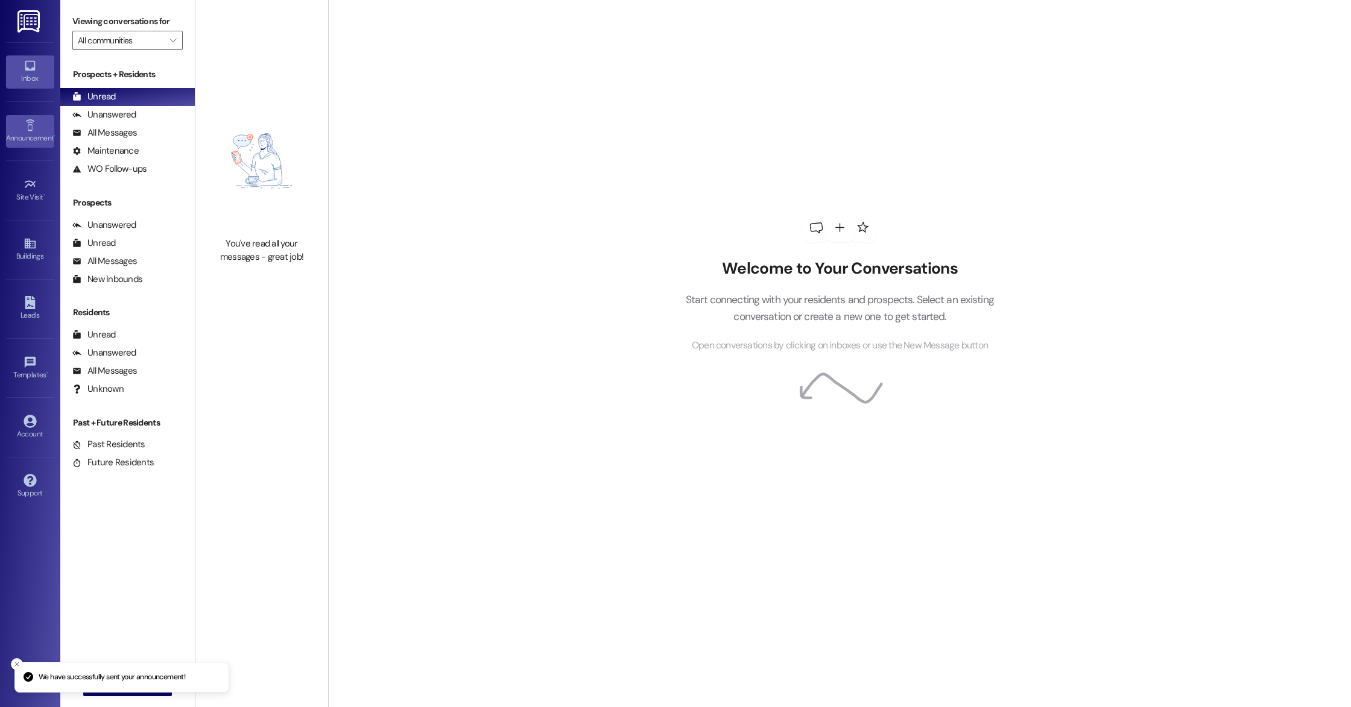
click at [31, 137] on div "Announcement •" at bounding box center [30, 138] width 60 height 12
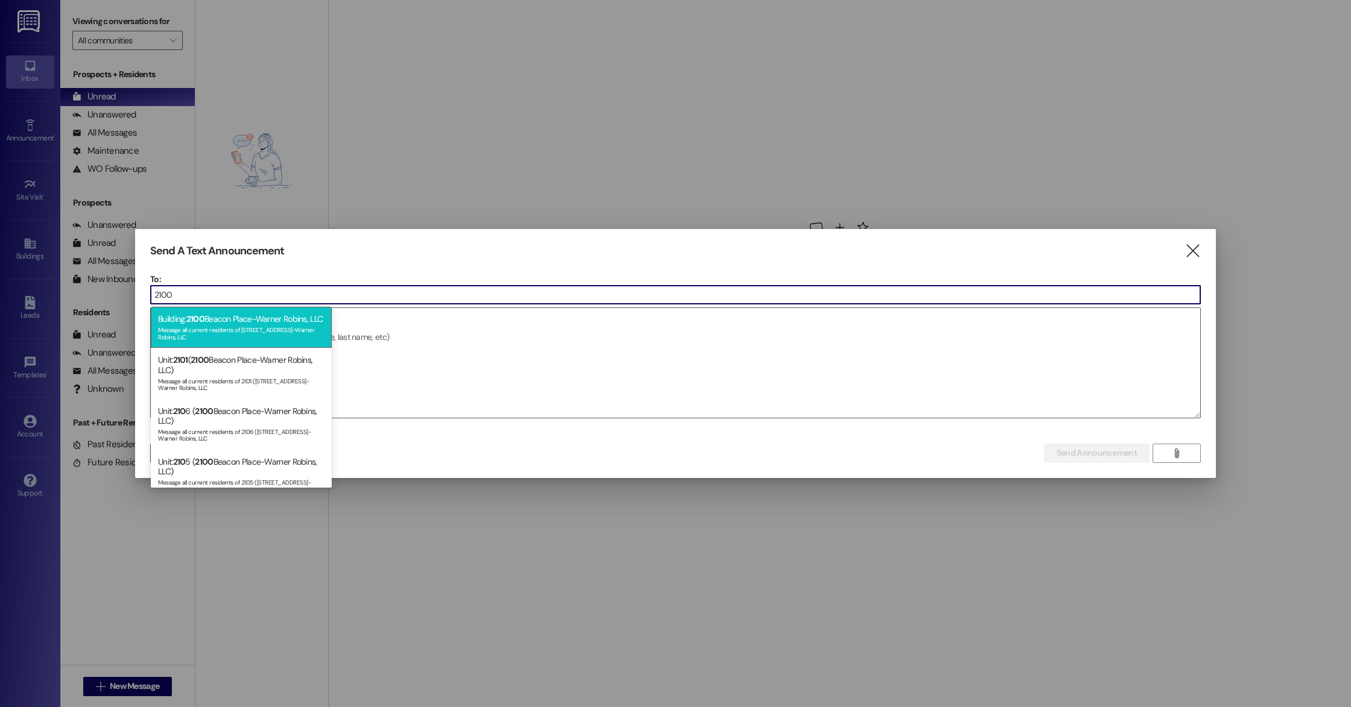
type input "2100"
click at [215, 327] on div "Building: [STREET_ADDRESS]-Warner Robins, LLC Message all current residents of …" at bounding box center [241, 327] width 181 height 41
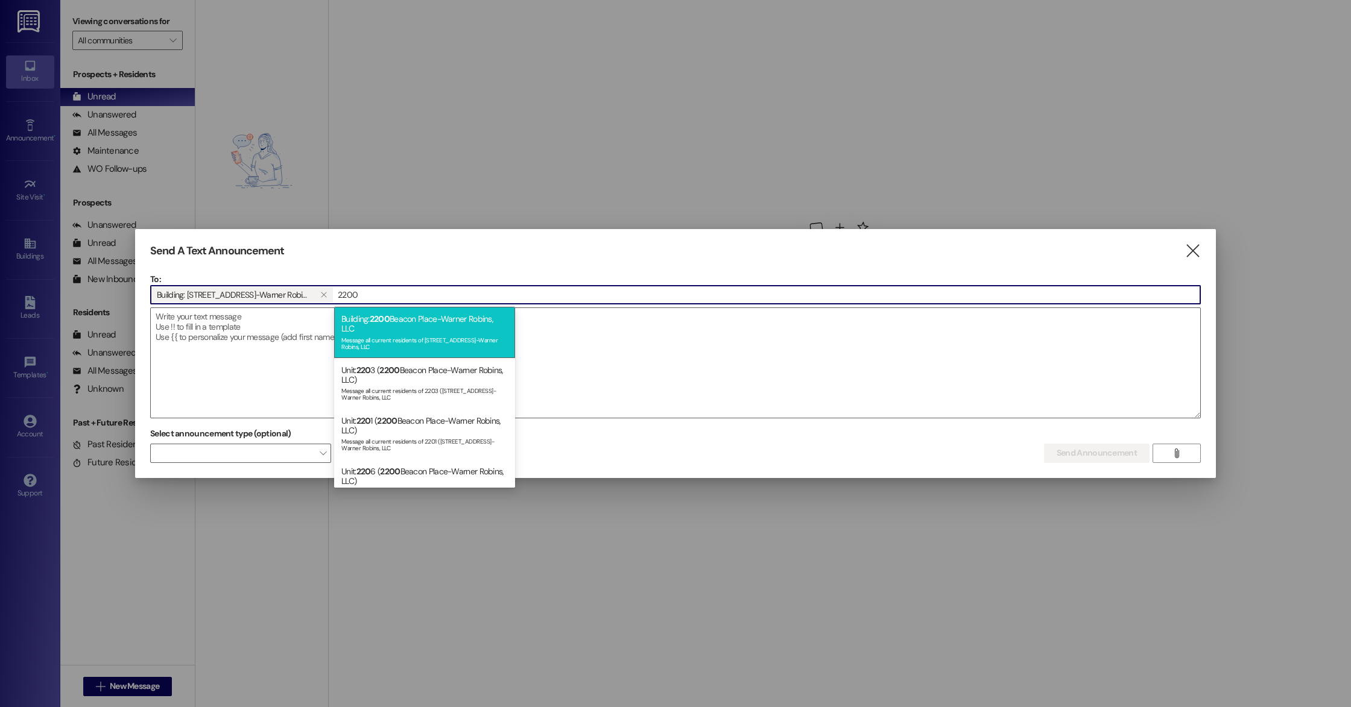
type input "2200"
click at [410, 334] on div "Message all current residents of [STREET_ADDRESS]-Warner Robins, LLC" at bounding box center [424, 342] width 166 height 17
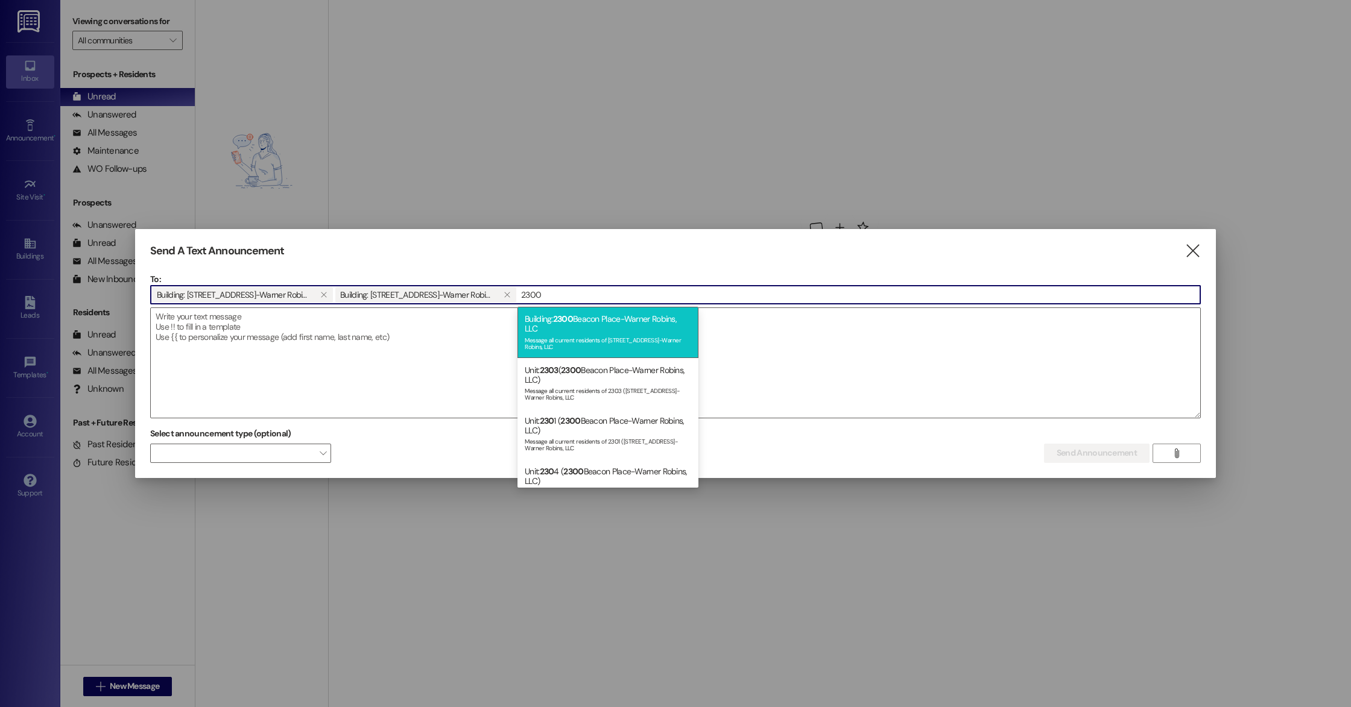
type input "2300"
click at [562, 343] on div "Message all current residents of [STREET_ADDRESS]-Warner Robins, LLC" at bounding box center [608, 342] width 166 height 17
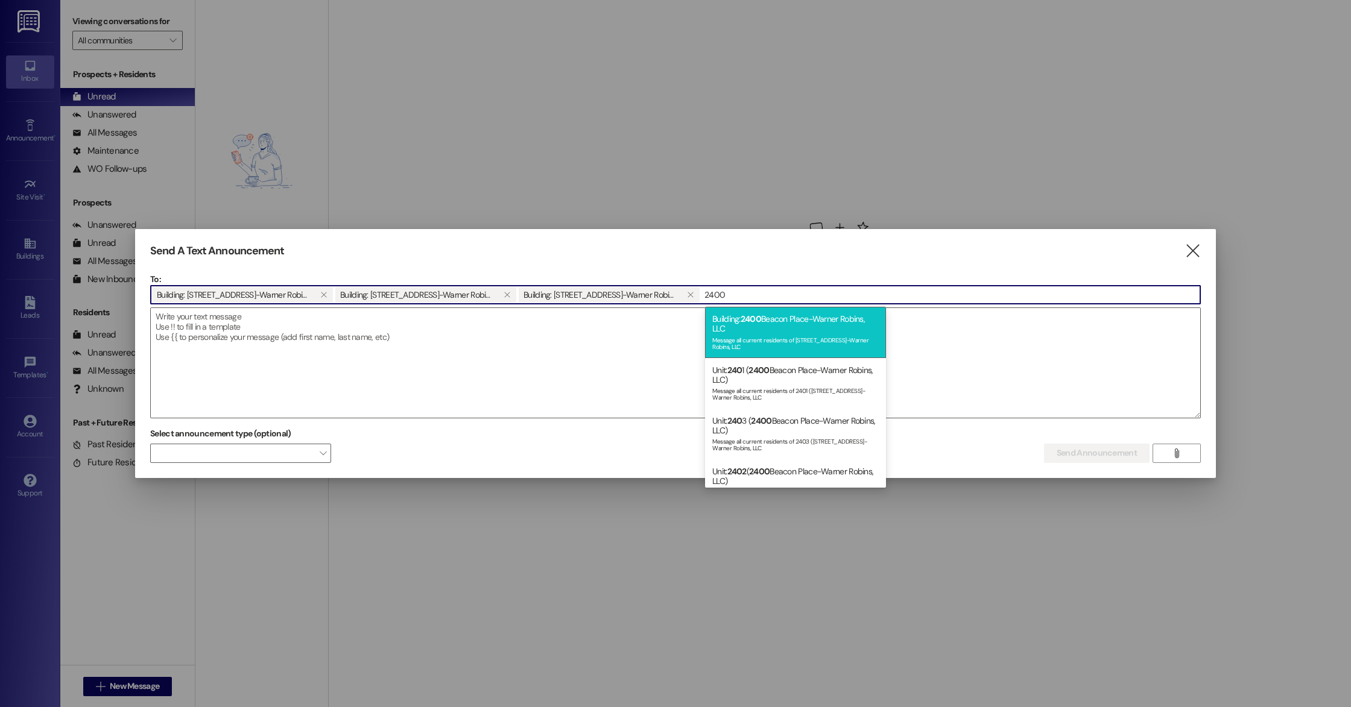
type input "2400"
click at [762, 348] on div "Message all current residents of [STREET_ADDRESS]-Warner Robins, LLC" at bounding box center [795, 342] width 166 height 17
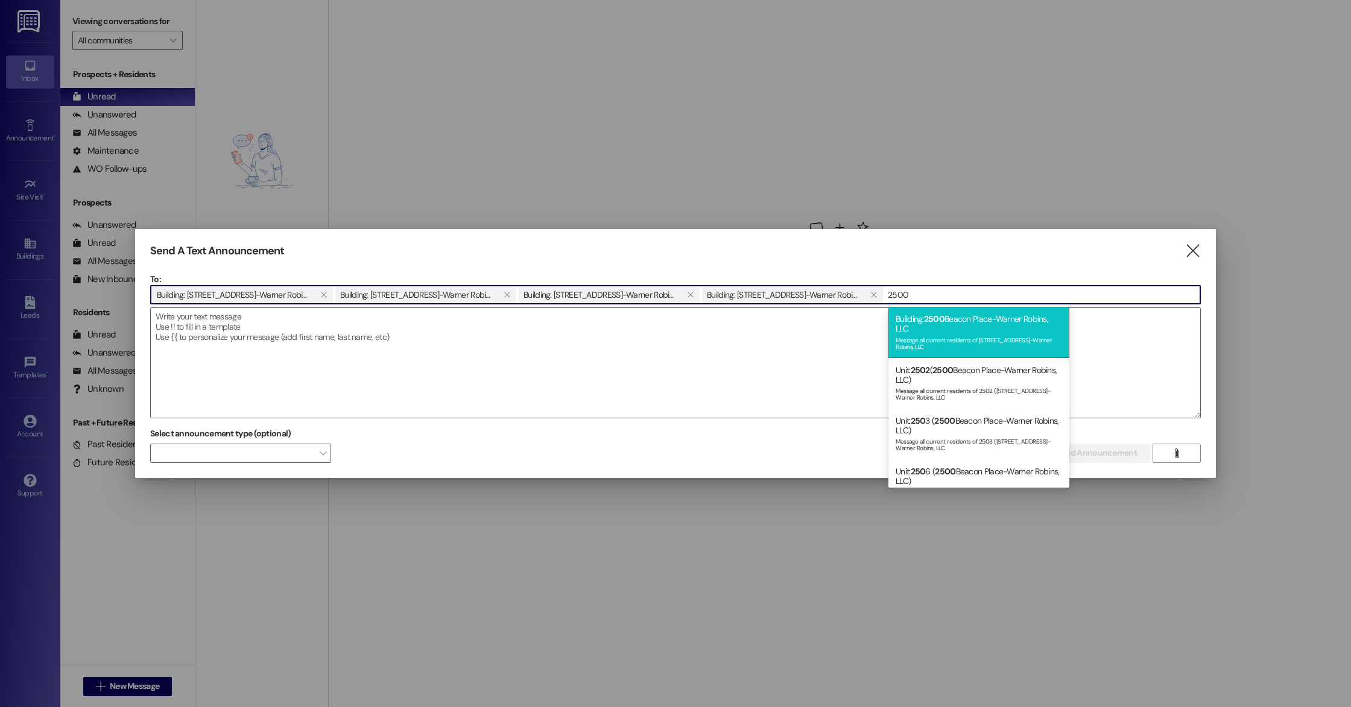
type input "2500"
click at [913, 324] on div "Building: [STREET_ADDRESS]-Warner Robins, LLC Message all current residents of …" at bounding box center [978, 332] width 181 height 51
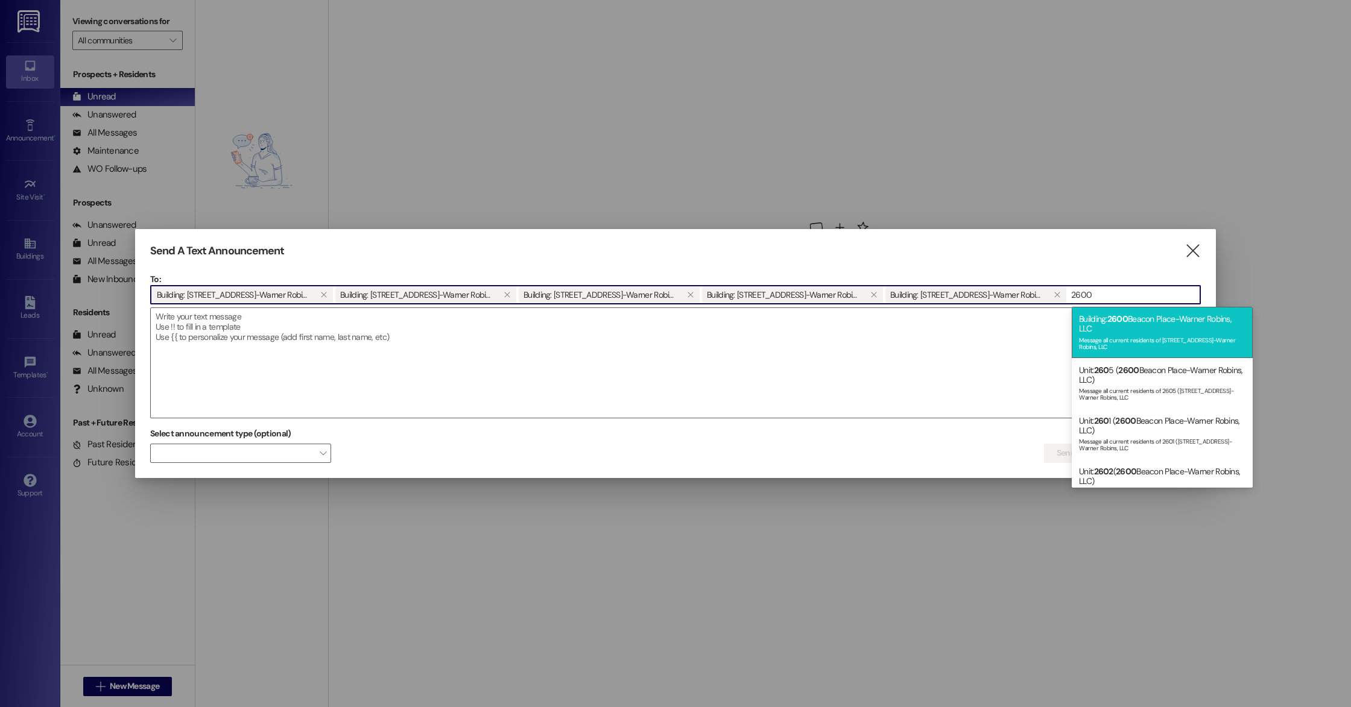
type input "2600"
click at [1084, 328] on div "Building: [STREET_ADDRESS]-Warner Robins, LLC Message all current residents of …" at bounding box center [1162, 332] width 181 height 51
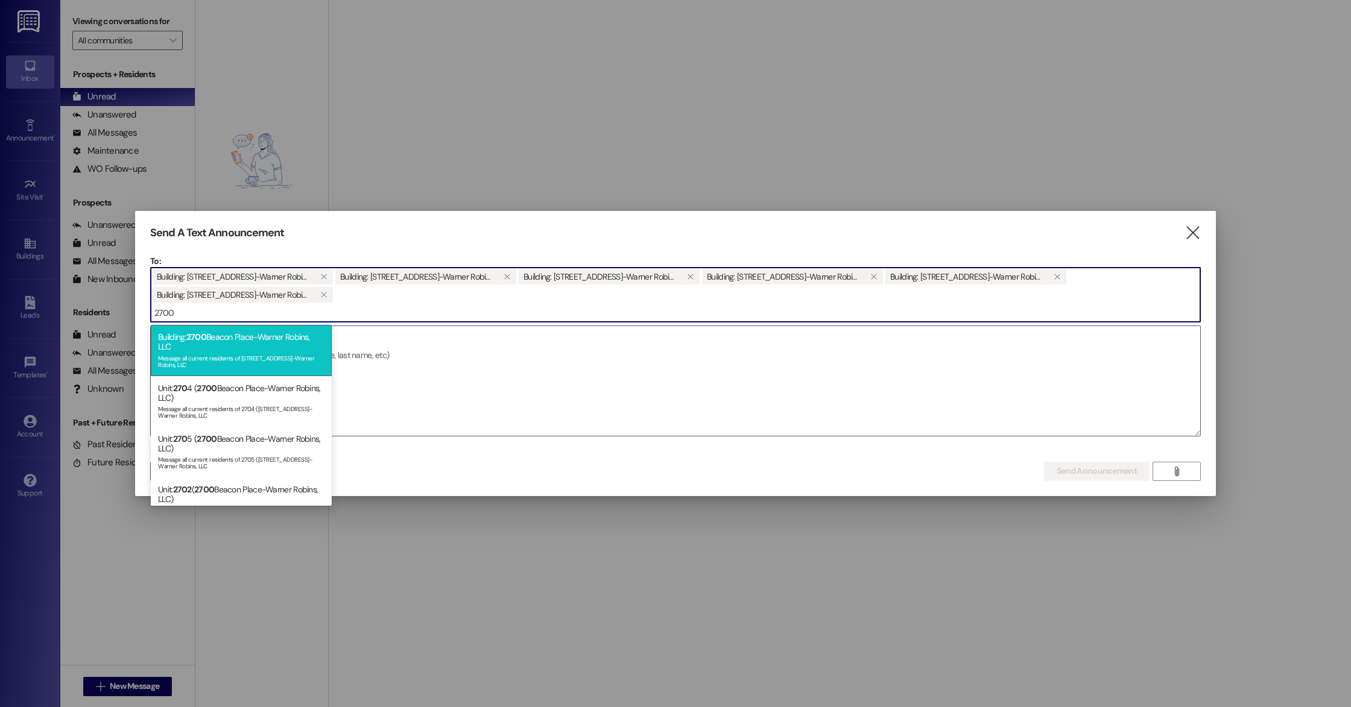
type input "2700"
click at [232, 352] on div "Message all current residents of [STREET_ADDRESS]-Warner Robins, LLC" at bounding box center [241, 360] width 166 height 17
type input "2800"
click at [236, 351] on div "Building: [STREET_ADDRESS]-Warner Robins, LLC Message all current residents of …" at bounding box center [241, 350] width 181 height 51
type input "2900"
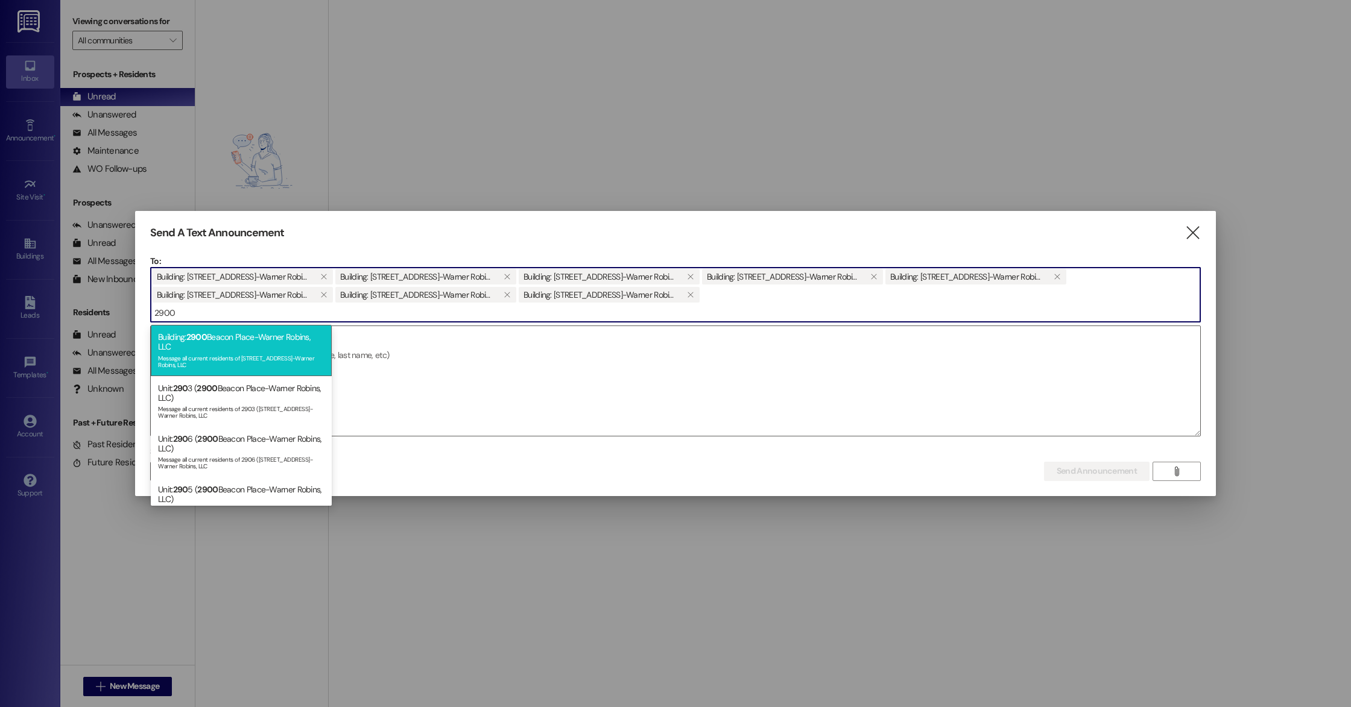
click at [248, 352] on div "Message all current residents of [STREET_ADDRESS]-Warner Robins, LLC" at bounding box center [241, 360] width 166 height 17
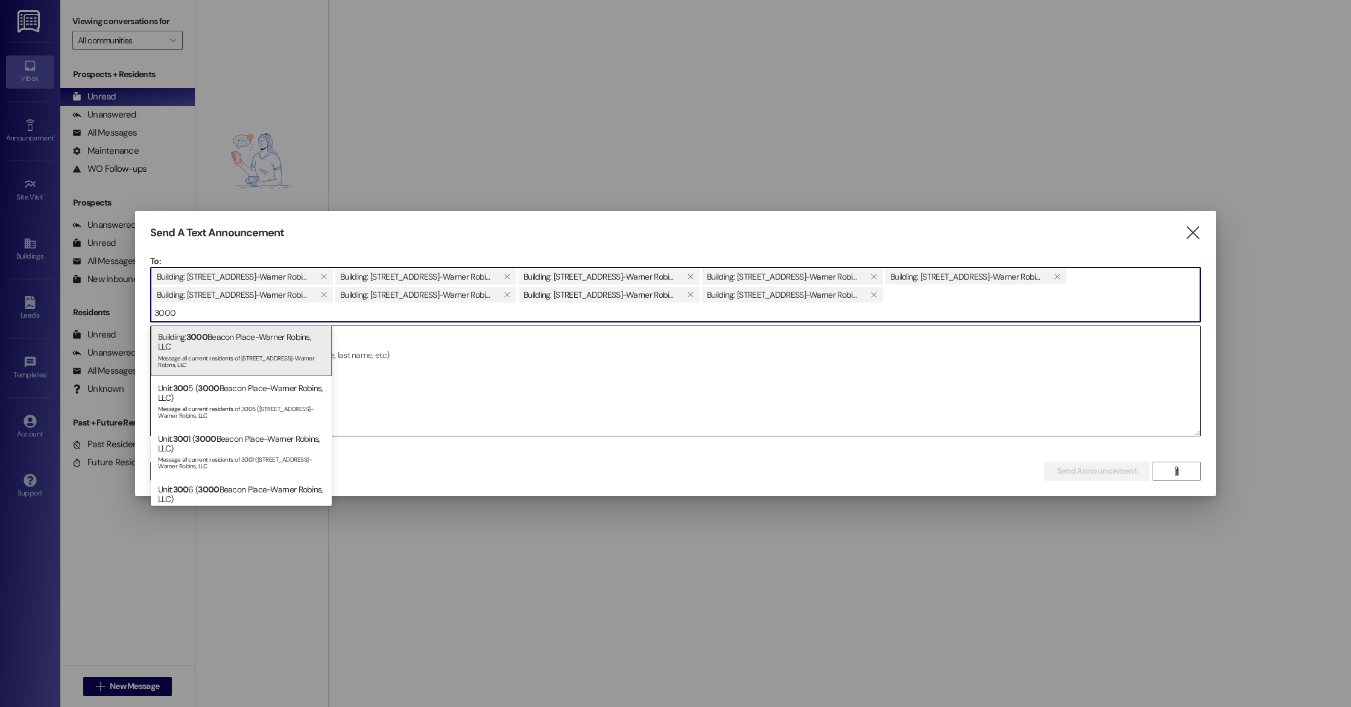
type input "3000"
drag, startPoint x: 232, startPoint y: 353, endPoint x: 229, endPoint y: 347, distance: 6.2
click at [229, 347] on div "Building: [STREET_ADDRESS]-Warner Robins, LLC Message all current residents of …" at bounding box center [241, 350] width 181 height 51
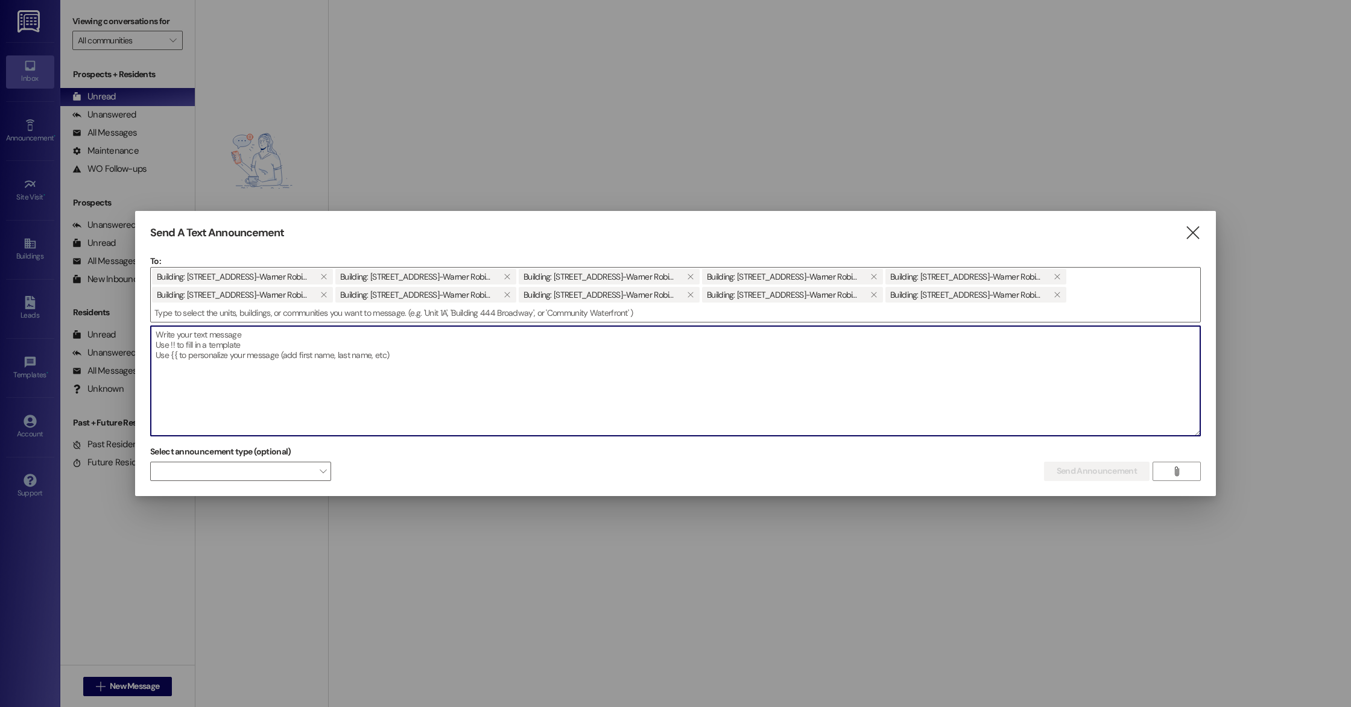
click at [451, 367] on textarea at bounding box center [675, 381] width 1049 height 110
paste textarea "Good Afternoon! We have changed systems for our entrance gate as well as the ac…"
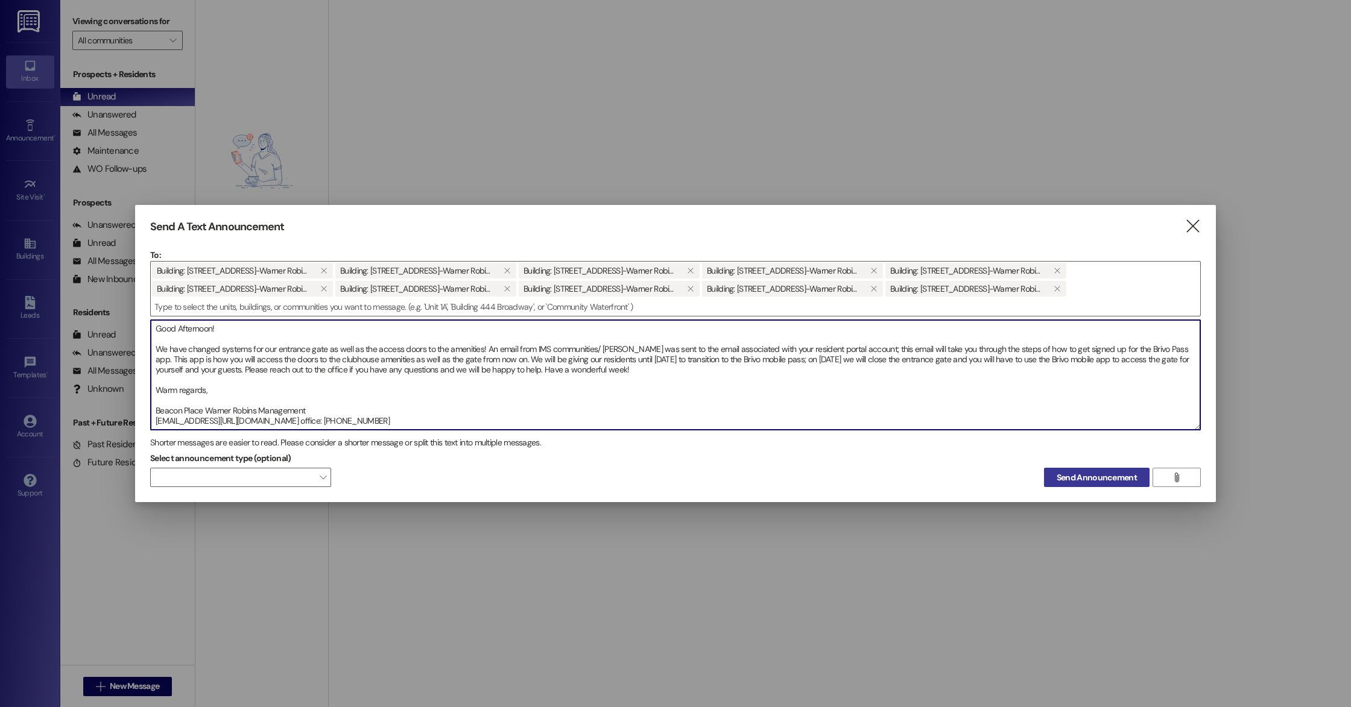
type textarea "Good Afternoon! We have changed systems for our entrance gate as well as the ac…"
click at [1071, 474] on span "Send Announcement" at bounding box center [1097, 478] width 80 height 13
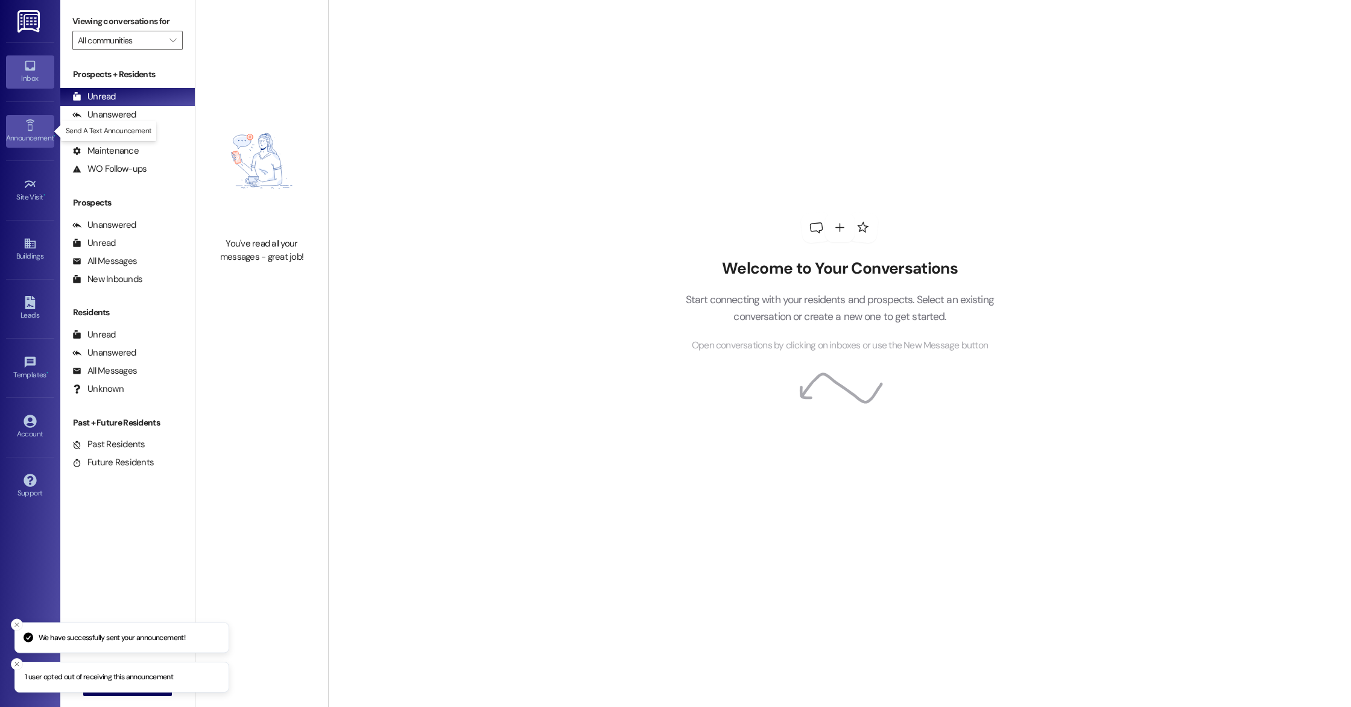
click at [14, 125] on link "Announcement •" at bounding box center [30, 131] width 48 height 33
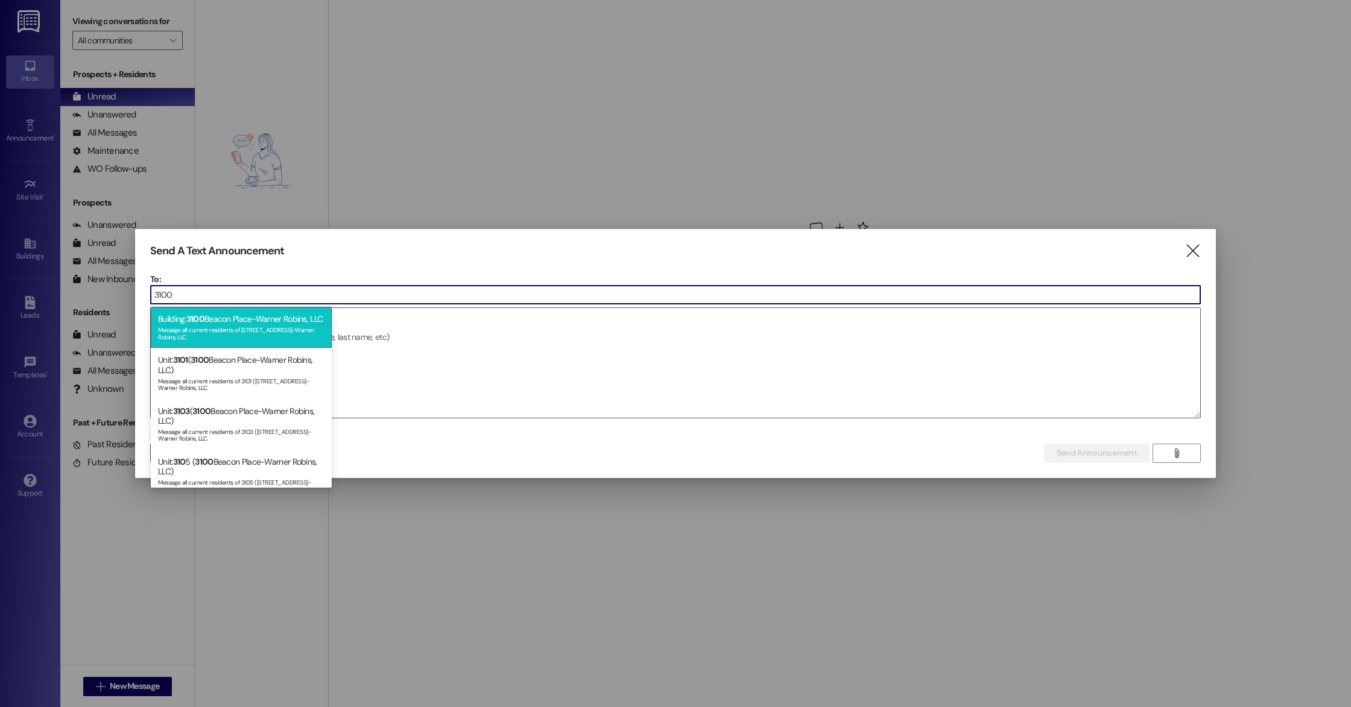
type input "3100"
click at [293, 338] on div "Message all current residents of [STREET_ADDRESS]-Warner Robins, LLC" at bounding box center [241, 332] width 166 height 17
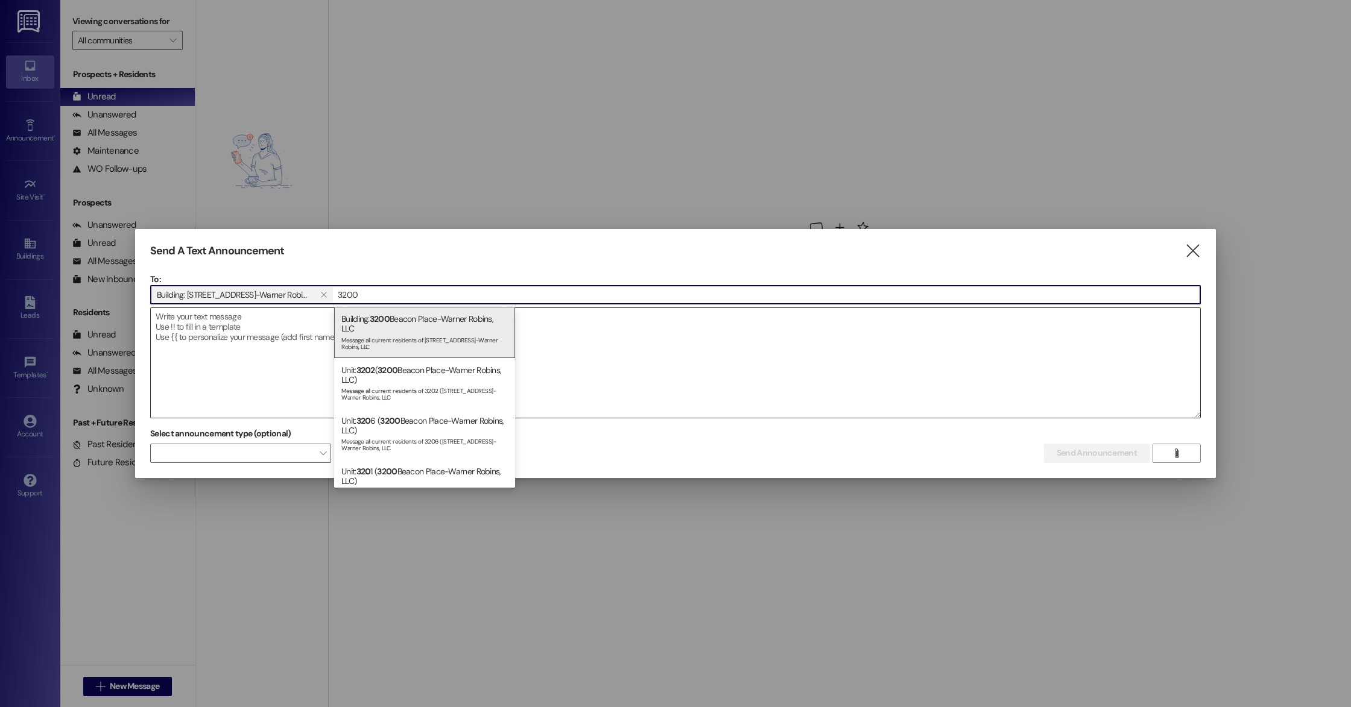
type input "3200"
click at [397, 333] on div "Building: [STREET_ADDRESS]-Warner Robins, LLC Message all current residents of …" at bounding box center [424, 332] width 181 height 51
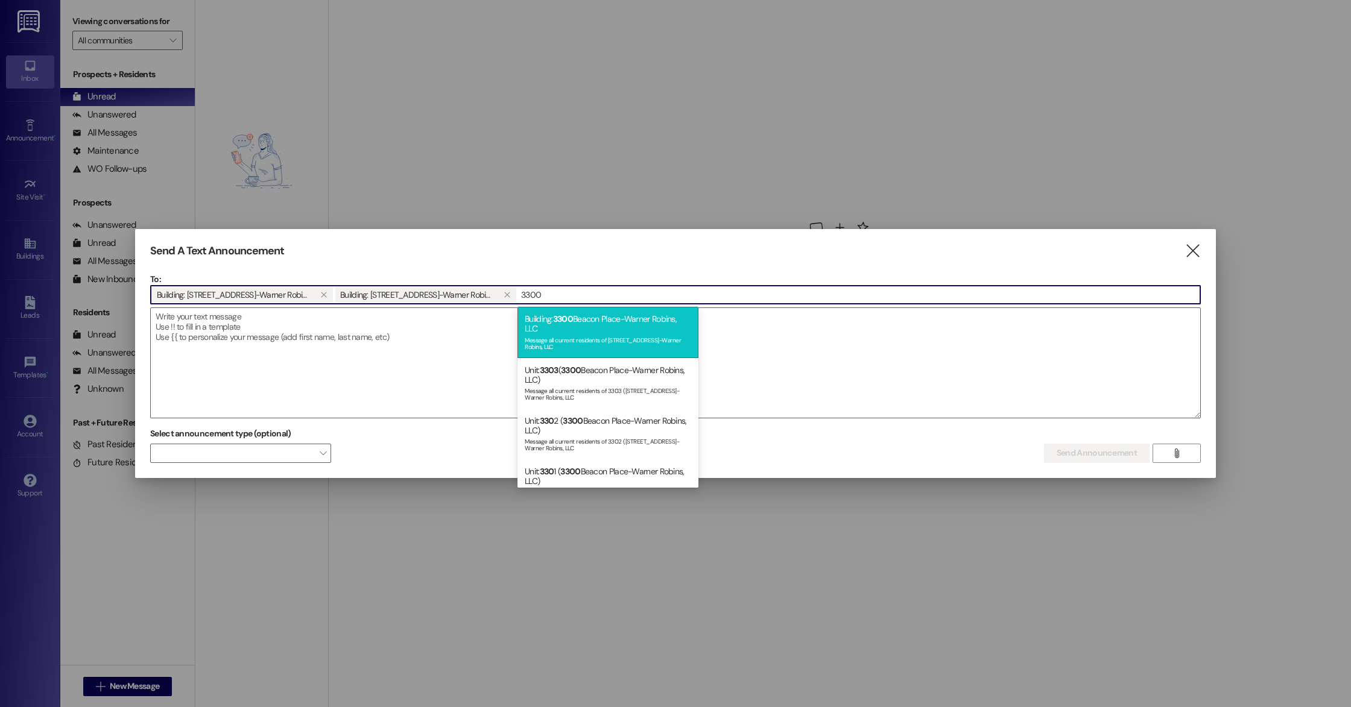
type input "3300"
click at [578, 331] on div "Building: [STREET_ADDRESS]-Warner Robins, LLC Message all current residents of …" at bounding box center [607, 332] width 181 height 51
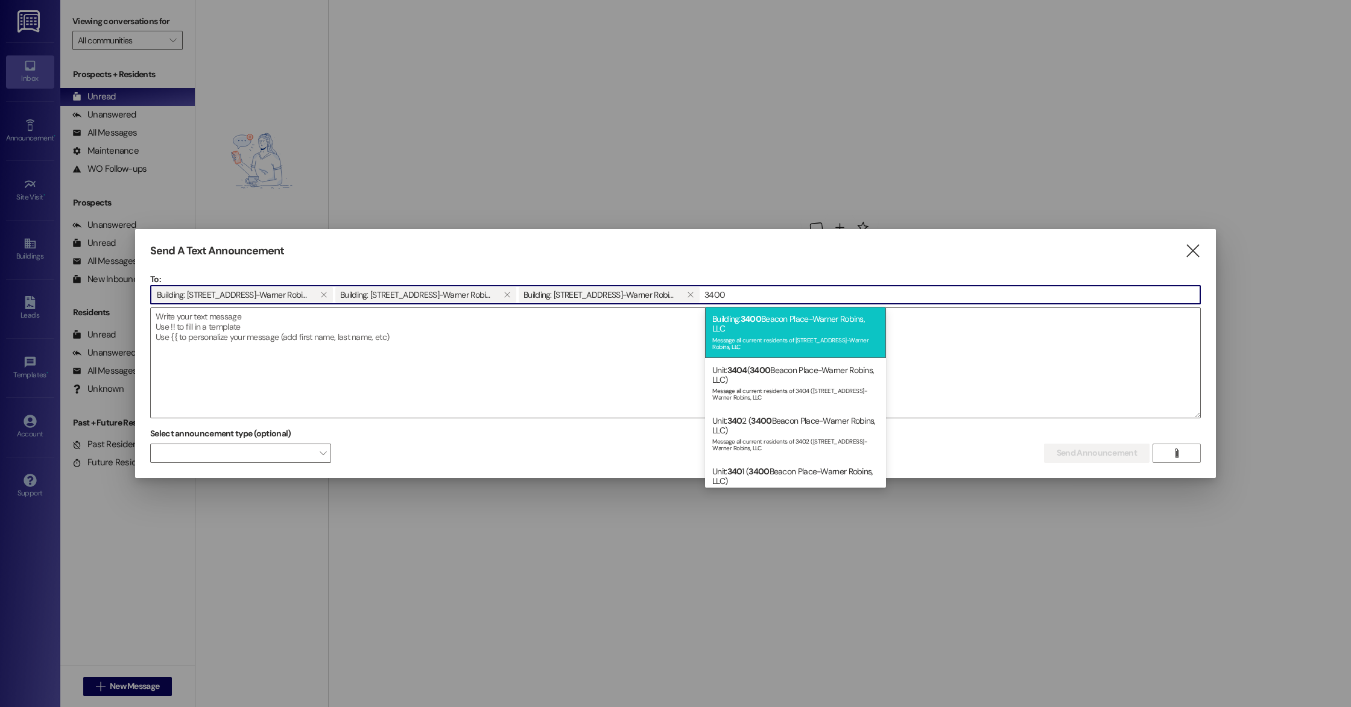
type input "3400"
click at [783, 337] on div "Message all current residents of [STREET_ADDRESS]-Warner Robins, LLC" at bounding box center [795, 342] width 166 height 17
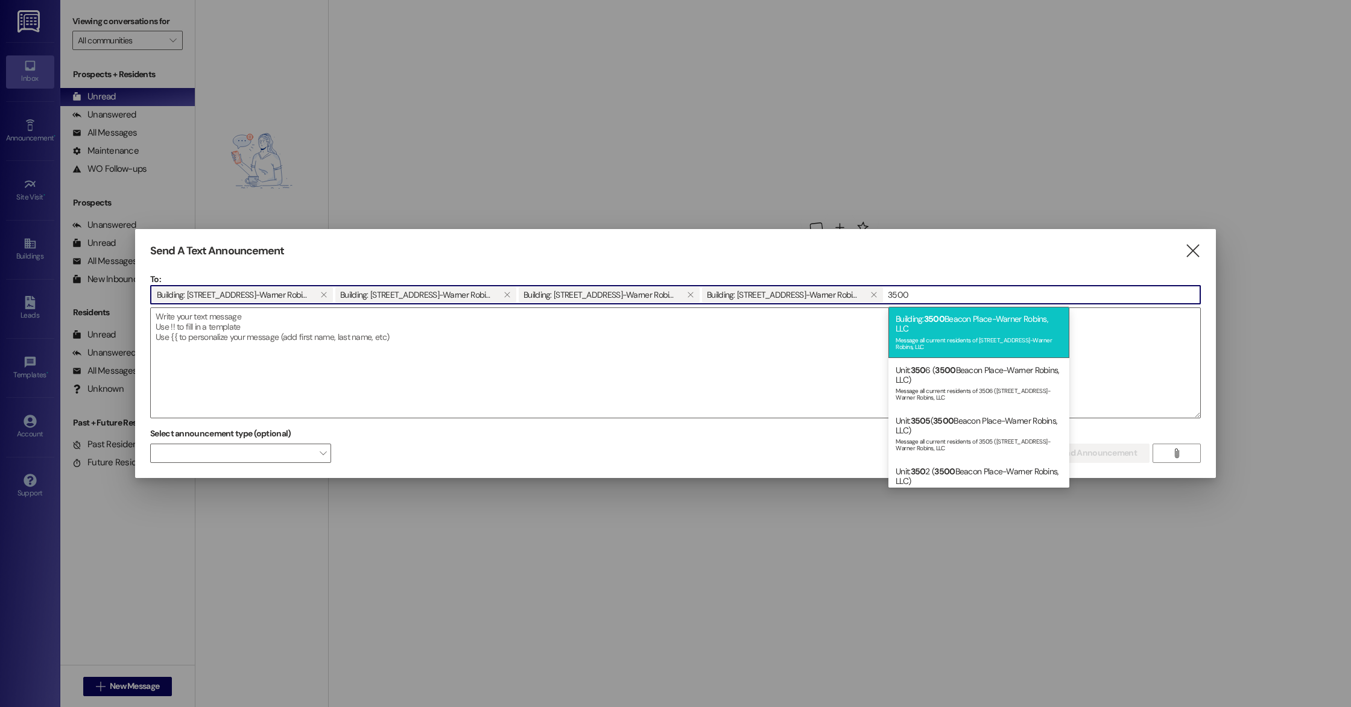
type input "3500"
click at [928, 324] on span "3500" at bounding box center [934, 319] width 21 height 11
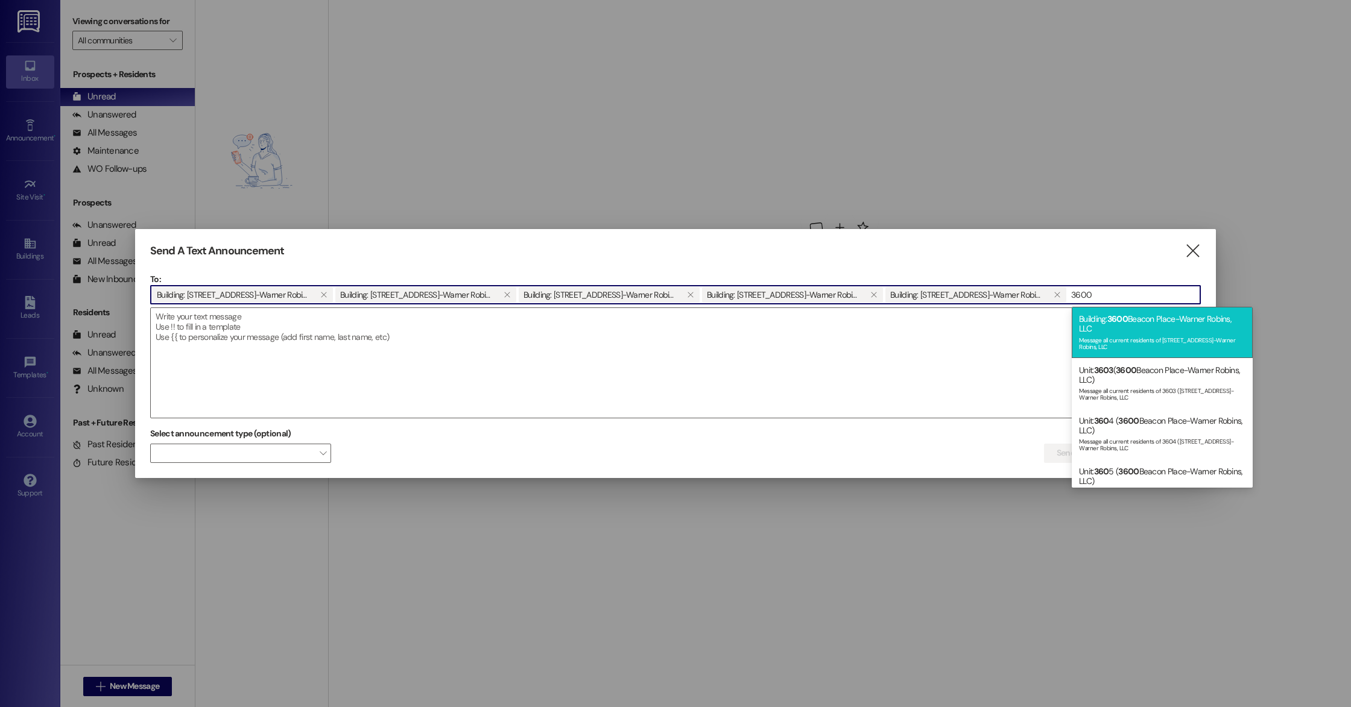
type input "3600"
click at [1120, 328] on div "Building: [STREET_ADDRESS]-Warner Robins, LLC Message all current residents of …" at bounding box center [1162, 332] width 181 height 51
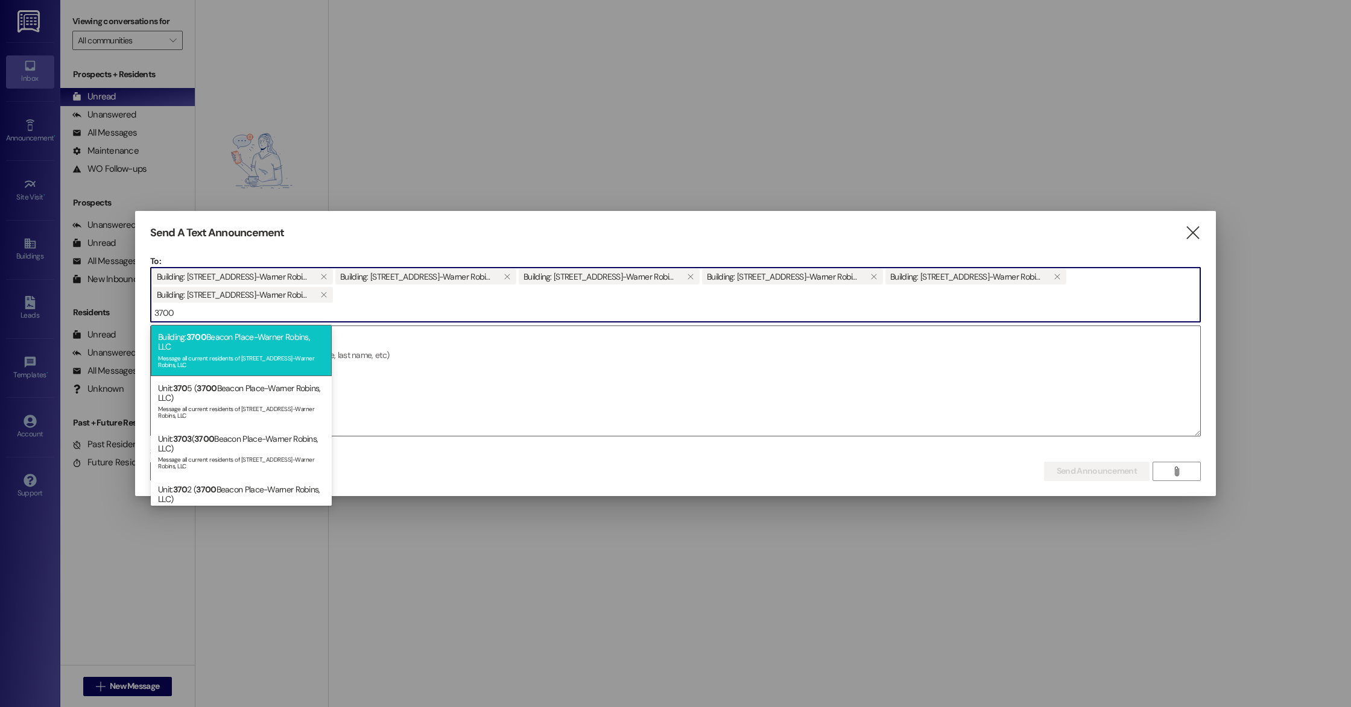
type input "3700"
click at [270, 363] on div "Message all current residents of [STREET_ADDRESS]-Warner Robins, LLC" at bounding box center [241, 360] width 166 height 17
type input "3800"
click at [294, 362] on div "Message all current residents of [STREET_ADDRESS]-Warner Robins, LLC" at bounding box center [241, 360] width 166 height 17
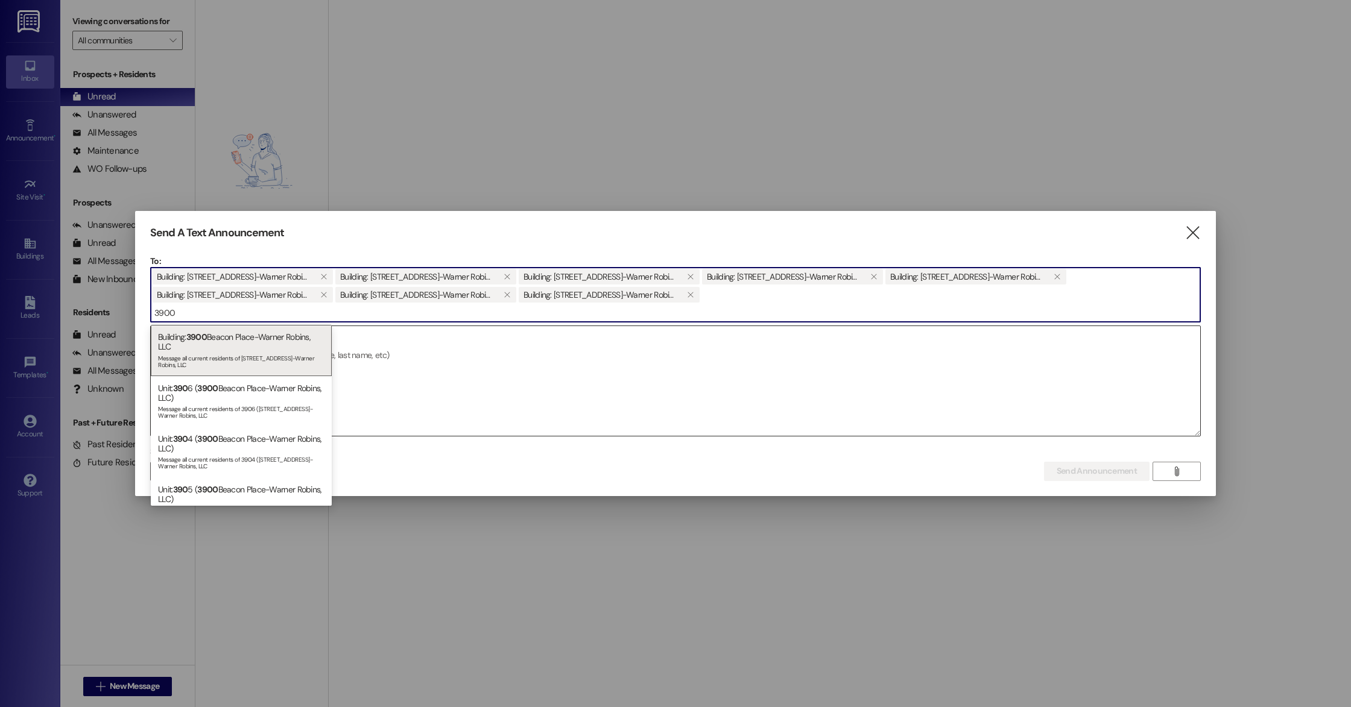
type input "3900"
click at [265, 344] on div "Building: [STREET_ADDRESS]-Warner Robins, LLC Message all current residents of …" at bounding box center [241, 350] width 181 height 51
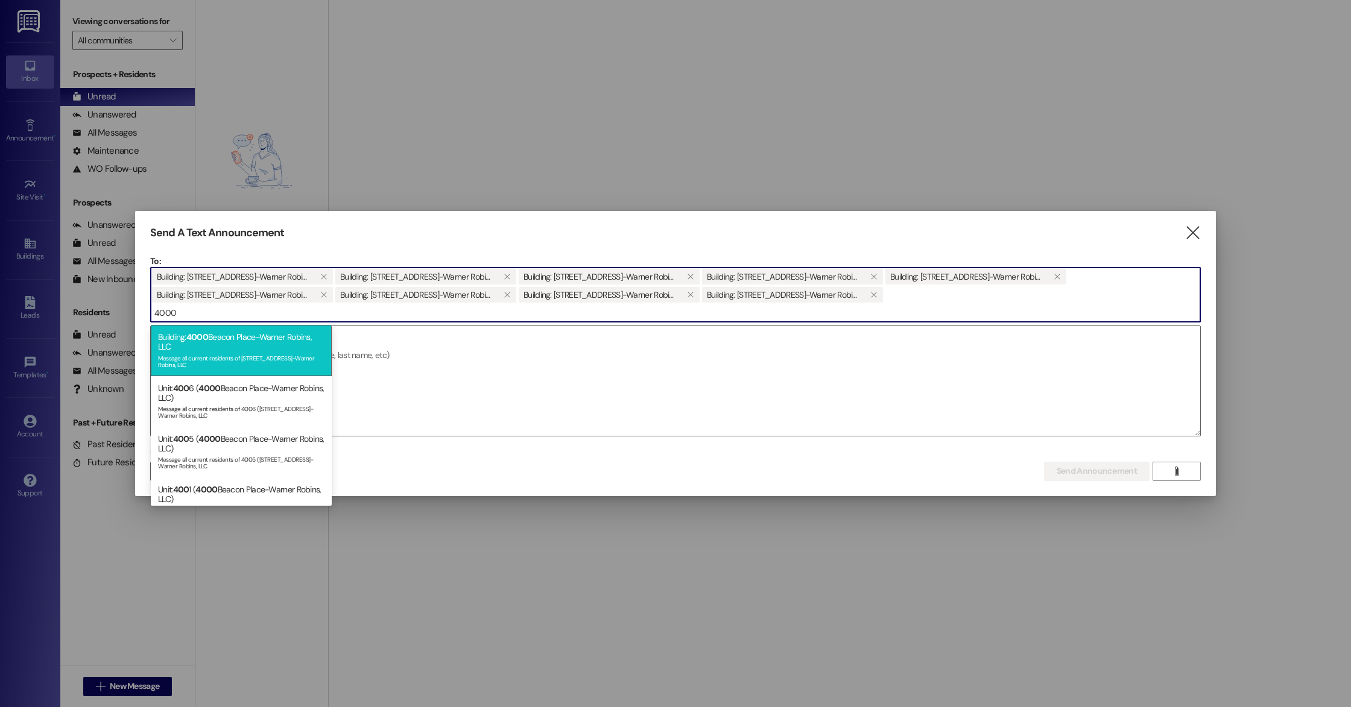
type input "4000"
click at [264, 354] on div "Message all current residents of [STREET_ADDRESS]-Warner Robins, LLC" at bounding box center [241, 360] width 166 height 17
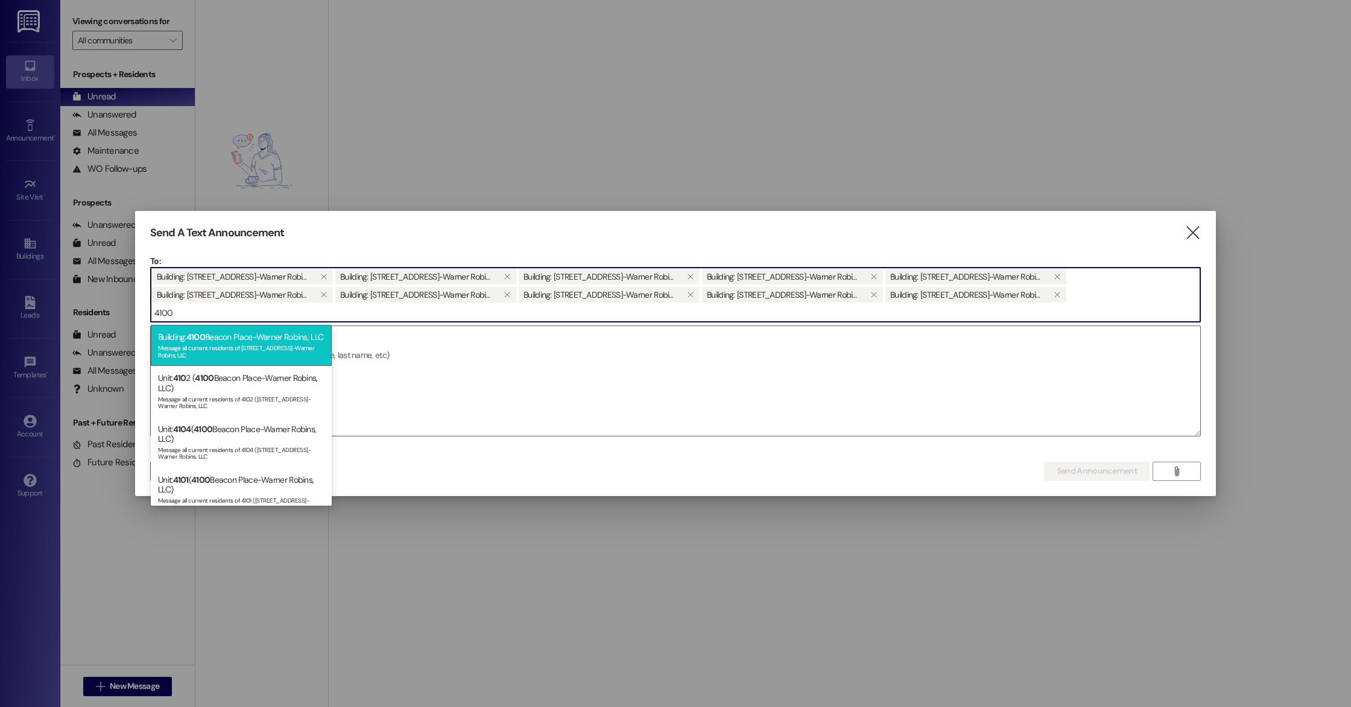
type input "4100"
click at [218, 344] on div "Building: [STREET_ADDRESS]-Warner Robins, LLC Message all current residents of …" at bounding box center [241, 345] width 181 height 41
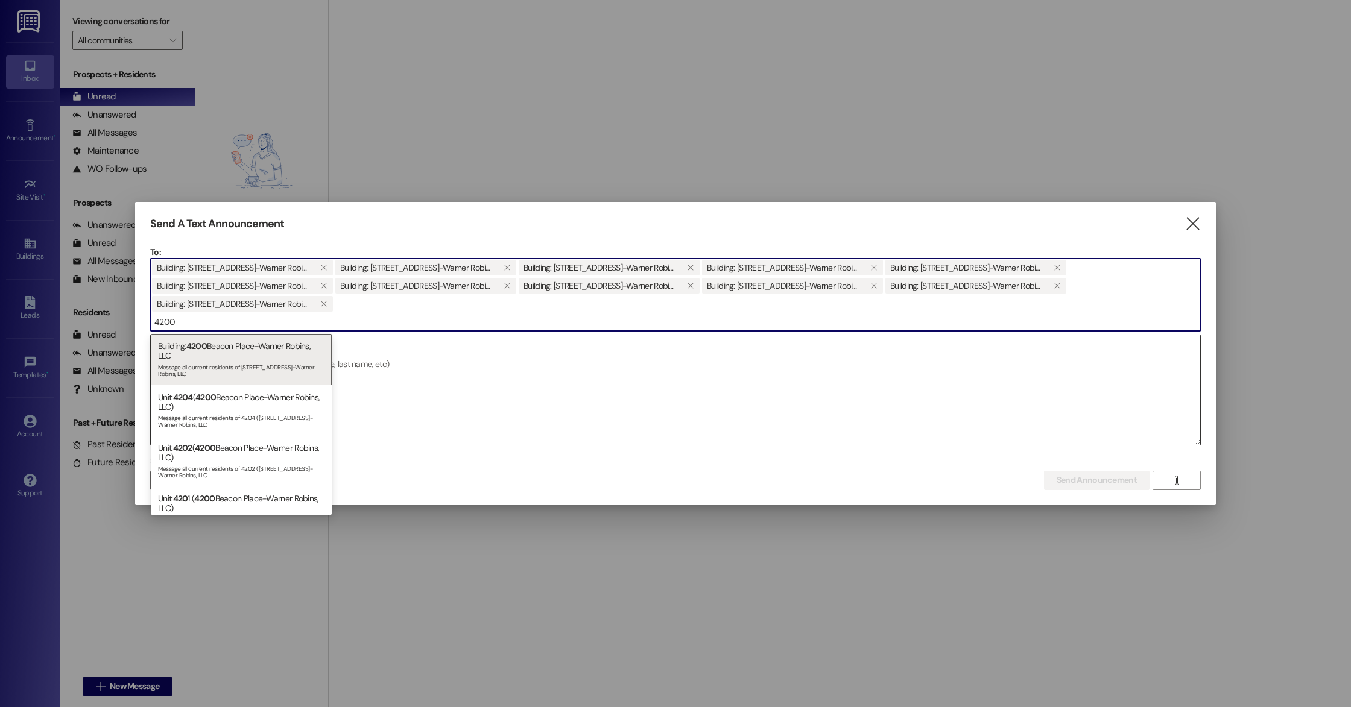
type input "4200"
click at [227, 352] on div "Building: [STREET_ADDRESS]-Warner Robins, LLC Message all current residents of …" at bounding box center [241, 359] width 181 height 51
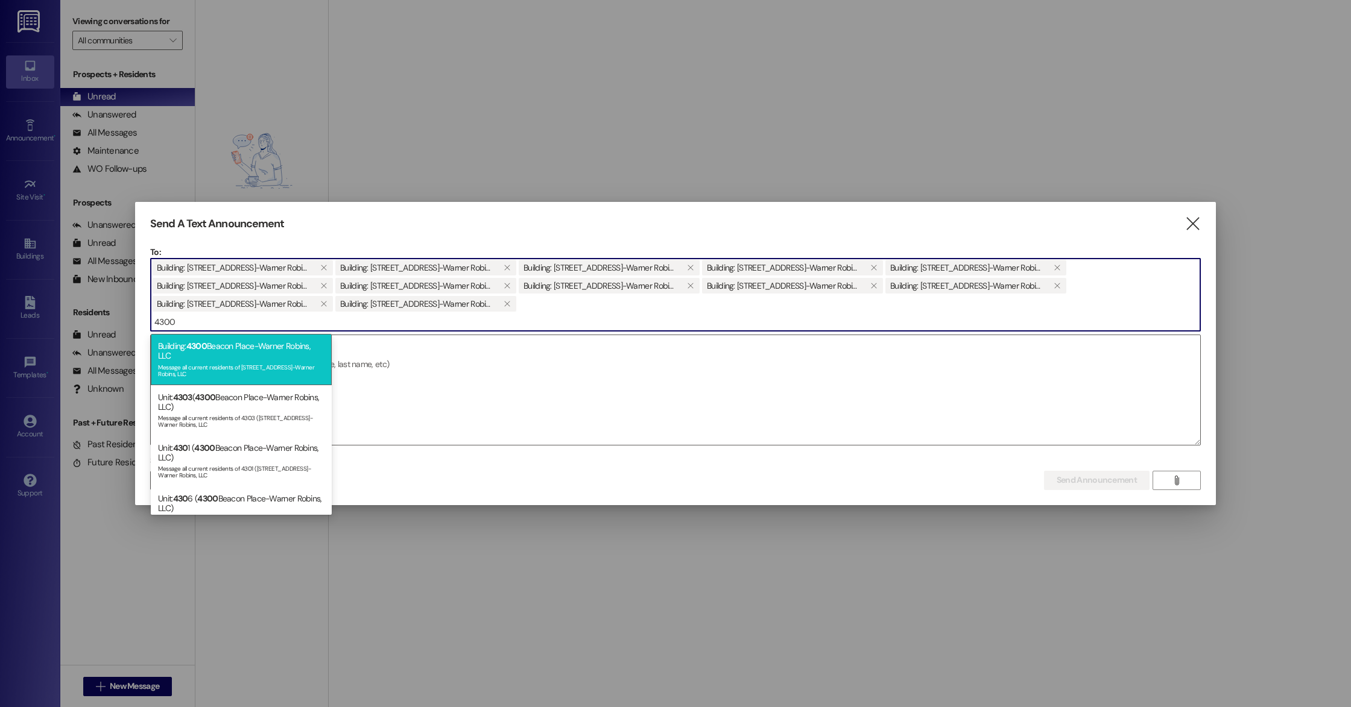
type input "4300"
click at [227, 355] on div "Building: [STREET_ADDRESS]-Warner Robins, LLC Message all current residents of …" at bounding box center [241, 359] width 181 height 51
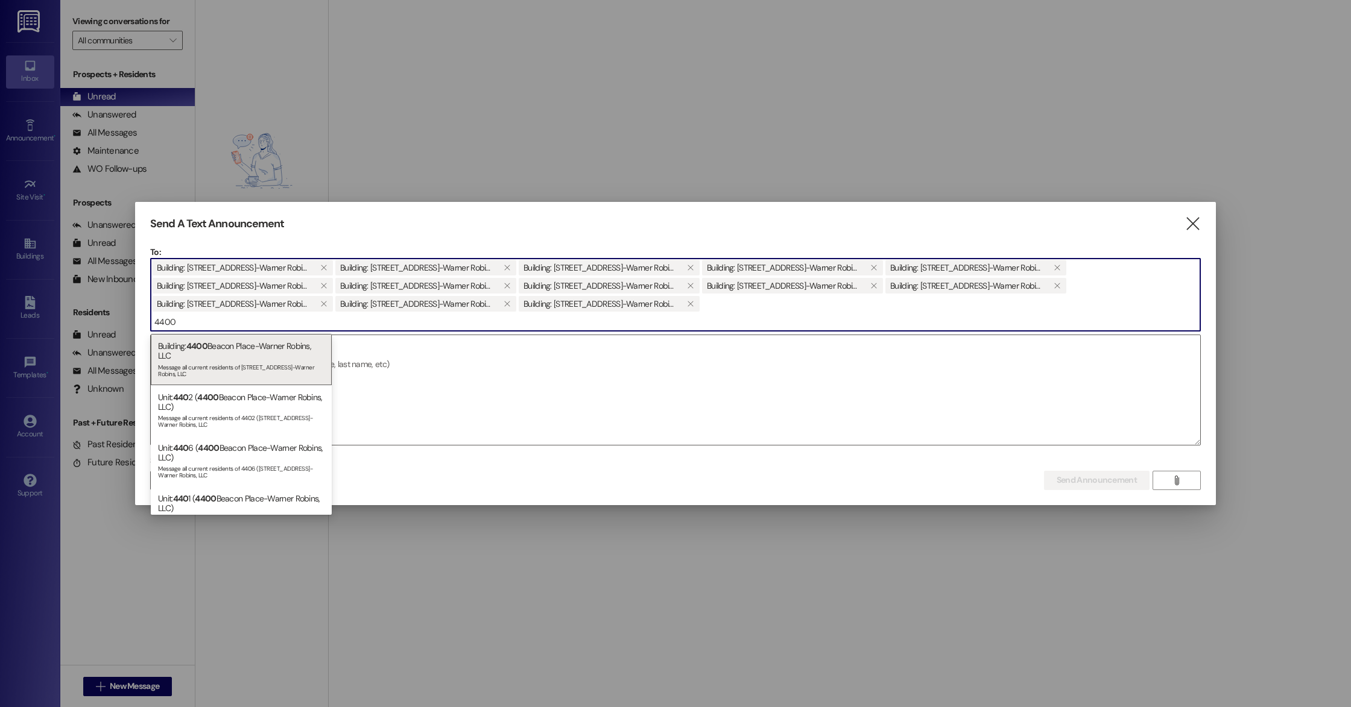
type input "4400"
click at [236, 352] on div "Building: [STREET_ADDRESS]-Warner Robins, LLC Message all current residents of …" at bounding box center [241, 359] width 181 height 51
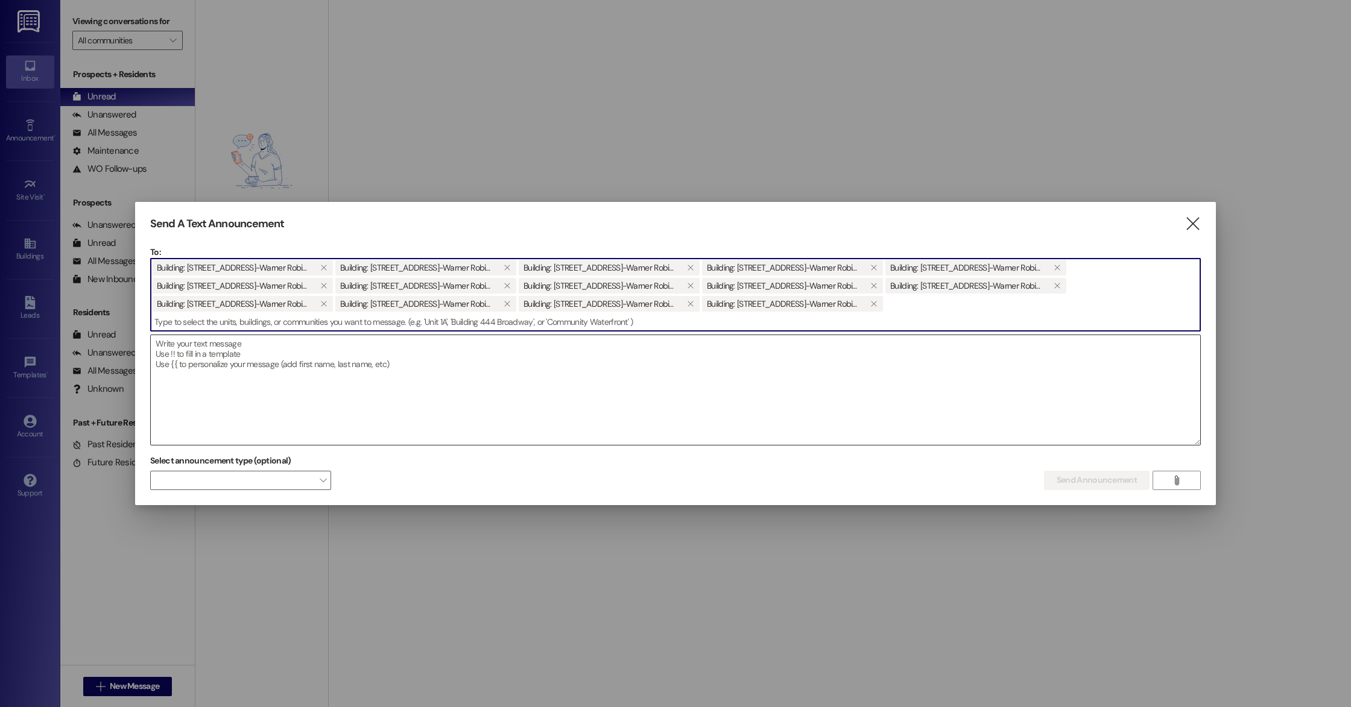
click at [258, 400] on textarea at bounding box center [675, 390] width 1049 height 110
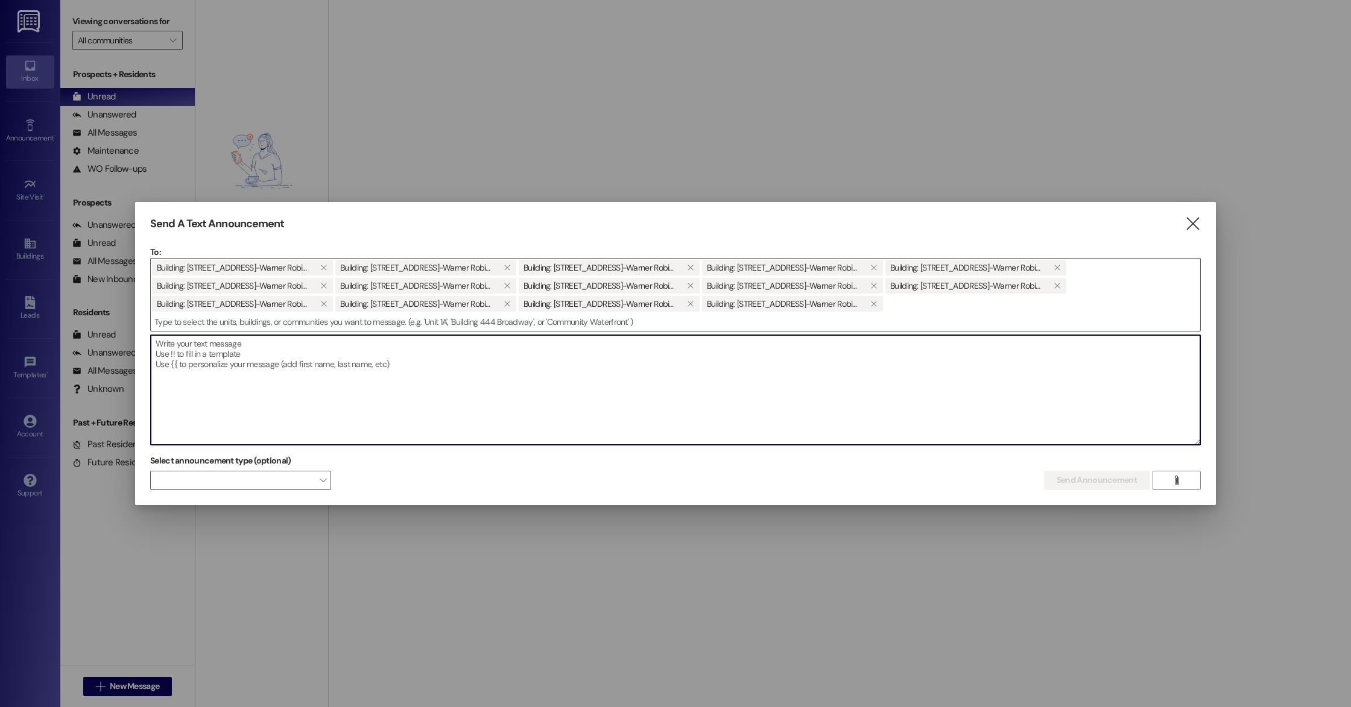
paste textarea "Good Afternoon! We have changed systems for our entrance gate as well as the ac…"
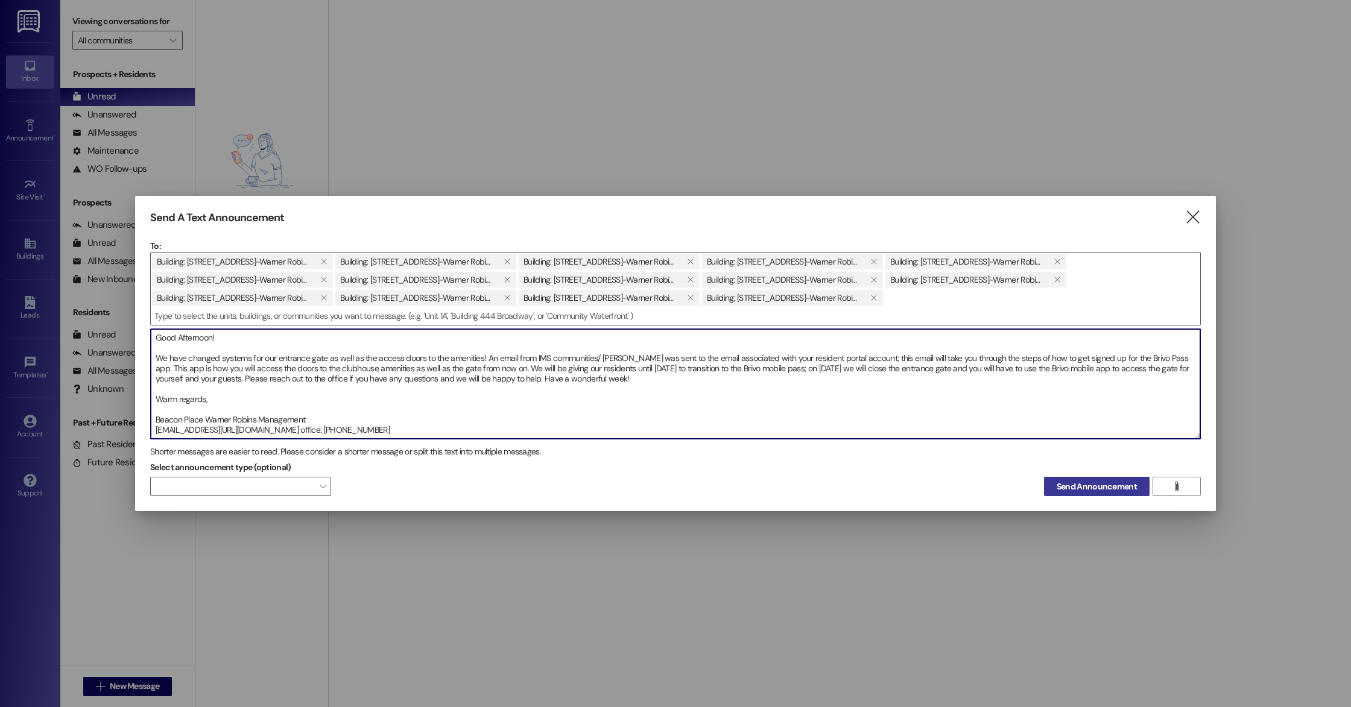
type textarea "Good Afternoon! We have changed systems for our entrance gate as well as the ac…"
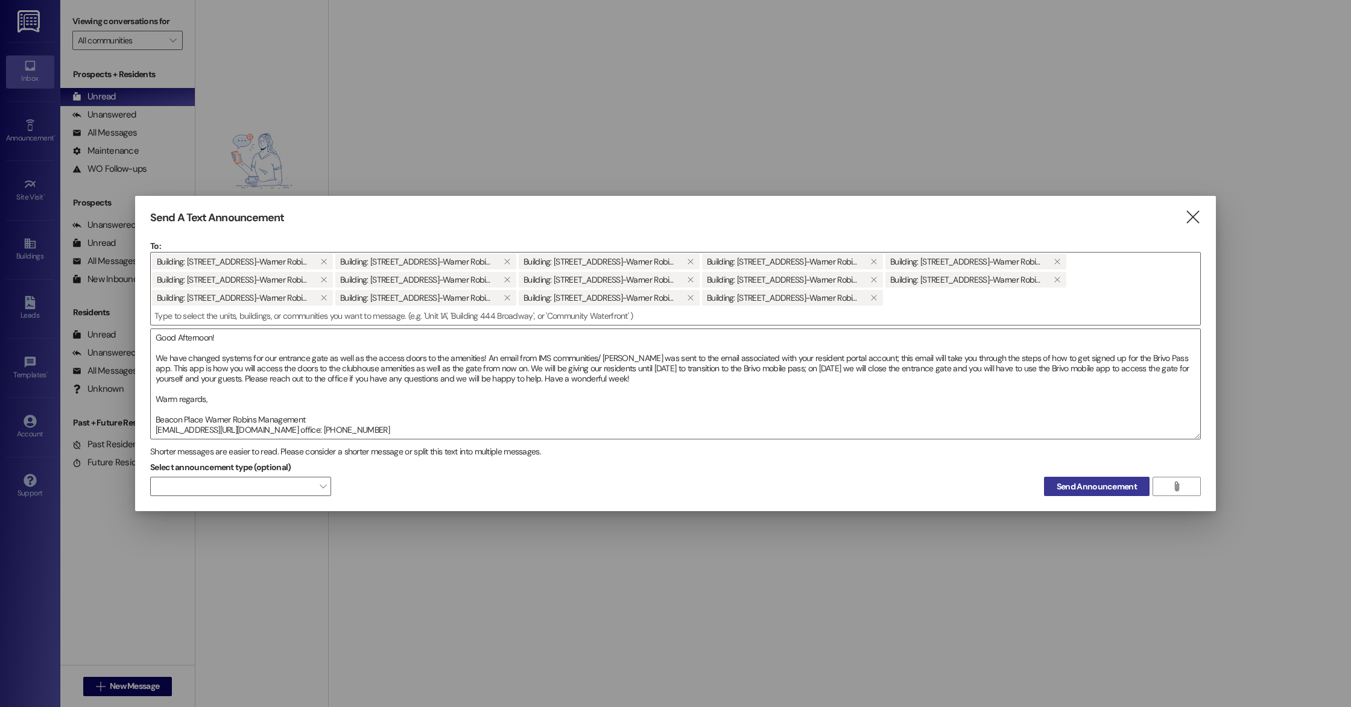
click at [1087, 483] on span "Send Announcement" at bounding box center [1097, 487] width 80 height 13
